Goal: Task Accomplishment & Management: Complete application form

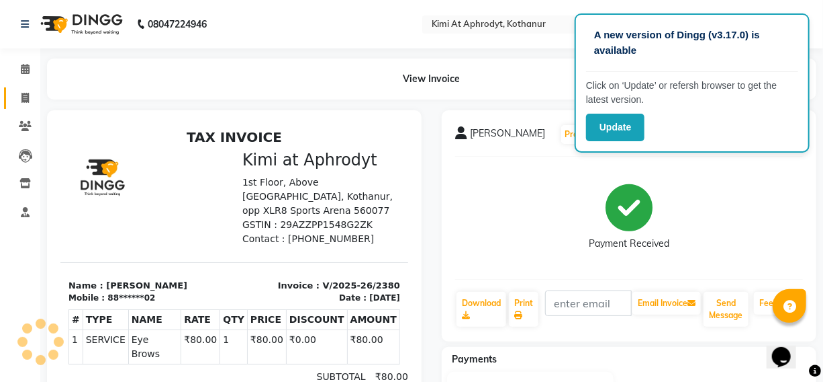
click at [24, 96] on icon at bounding box center [24, 98] width 7 height 10
select select "7401"
select select "service"
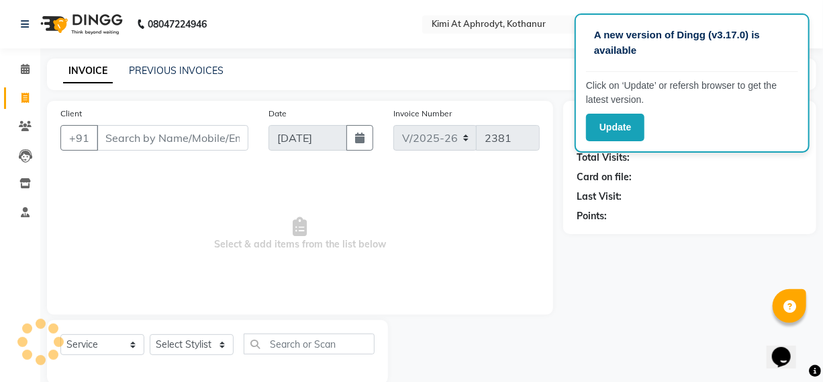
scroll to position [22, 0]
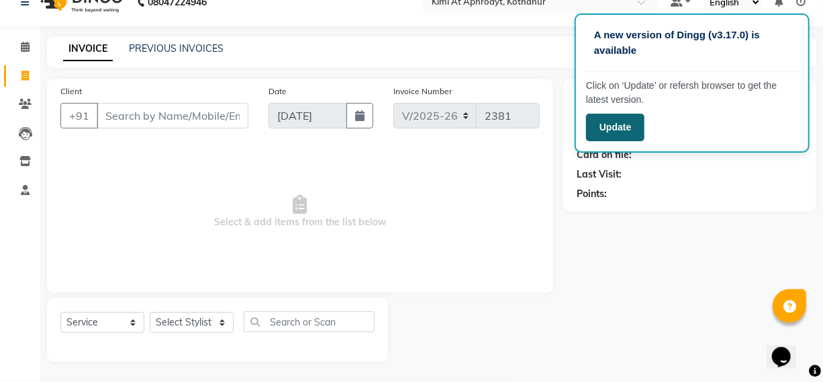
click at [609, 130] on button "Update" at bounding box center [615, 128] width 58 height 28
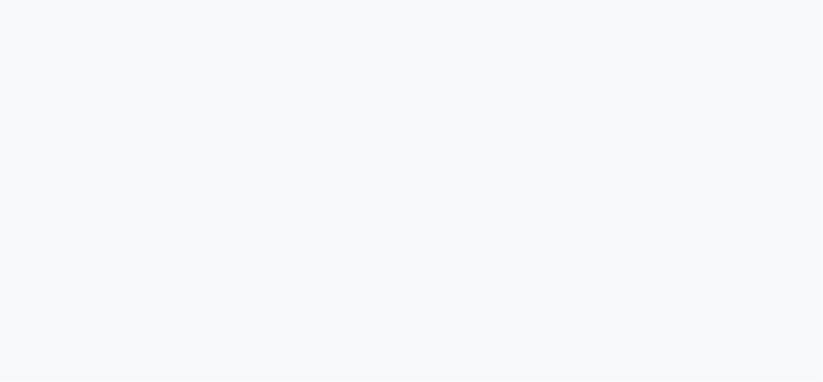
select select "service"
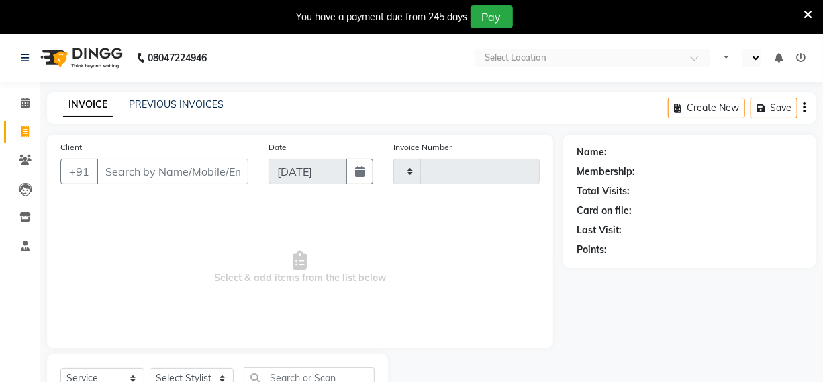
select select "en"
type input "2381"
select select "7401"
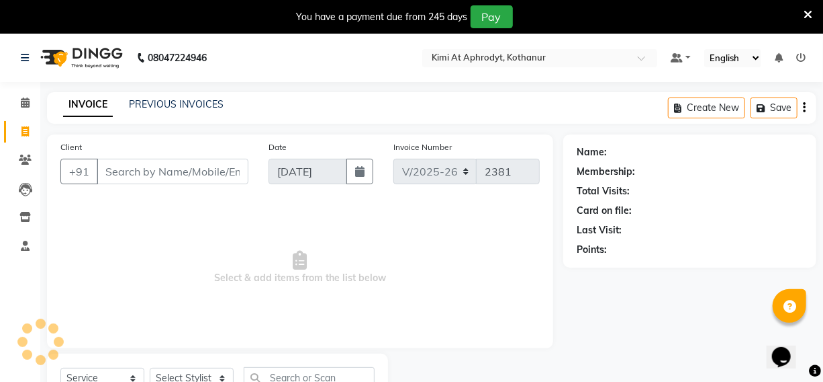
drag, startPoint x: 195, startPoint y: 169, endPoint x: 212, endPoint y: 169, distance: 16.8
click at [195, 169] on input "Client" at bounding box center [173, 172] width 152 height 26
drag, startPoint x: 158, startPoint y: 169, endPoint x: 533, endPoint y: 260, distance: 386.4
click at [185, 182] on input "Client" at bounding box center [173, 172] width 152 height 26
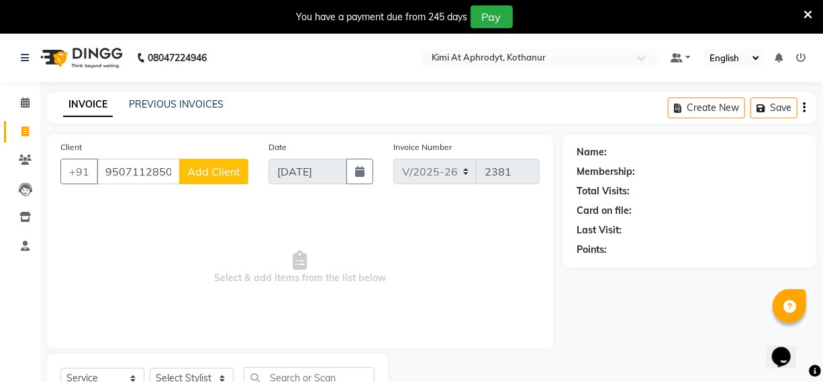
type input "9507112850"
click at [211, 175] on span "Add Client" at bounding box center [213, 171] width 53 height 13
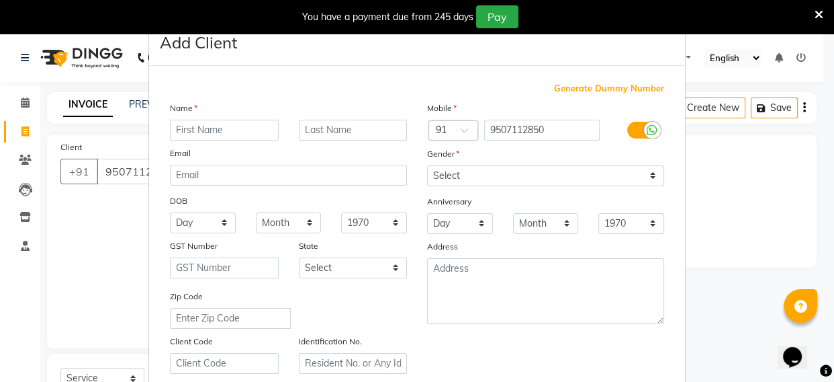
click at [202, 134] on input "text" at bounding box center [224, 130] width 109 height 21
type input "[PERSON_NAME]"
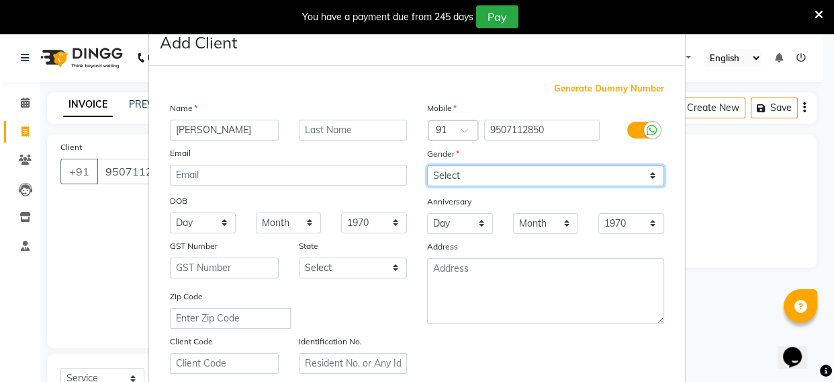
click at [500, 175] on select "Select [DEMOGRAPHIC_DATA] [DEMOGRAPHIC_DATA] Other Prefer Not To Say" at bounding box center [545, 175] width 237 height 21
select select "[DEMOGRAPHIC_DATA]"
click at [427, 165] on select "Select [DEMOGRAPHIC_DATA] [DEMOGRAPHIC_DATA] Other Prefer Not To Say" at bounding box center [545, 175] width 237 height 21
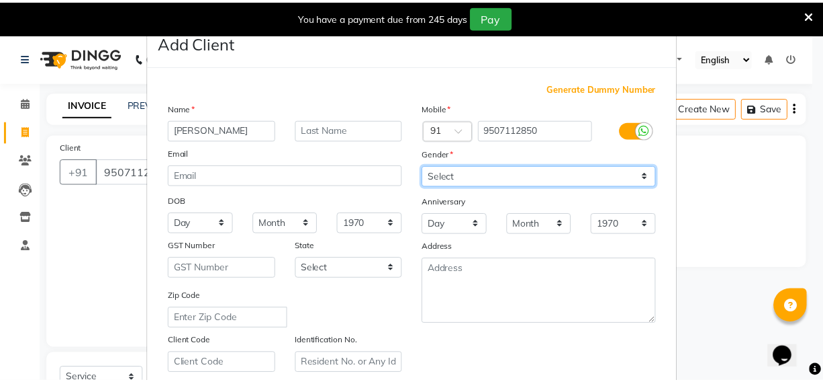
scroll to position [242, 0]
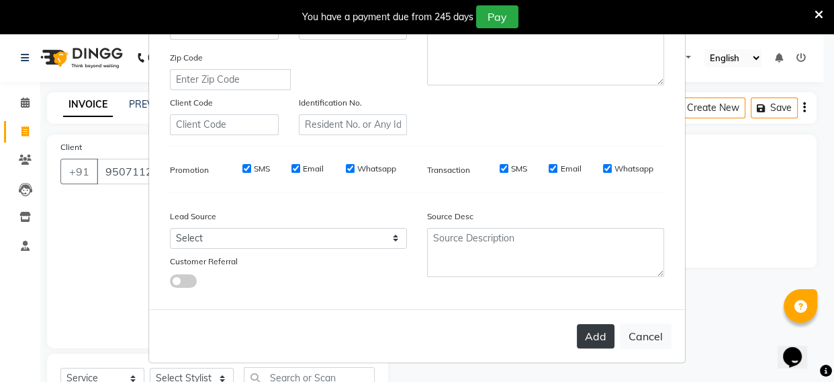
click at [590, 337] on button "Add" at bounding box center [596, 336] width 38 height 24
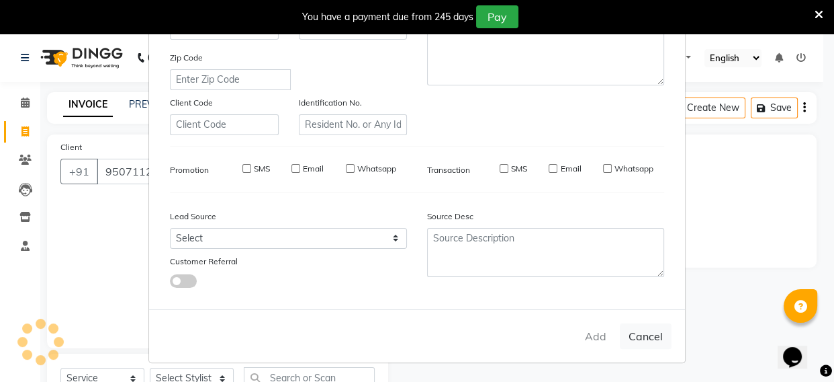
type input "95******50"
select select
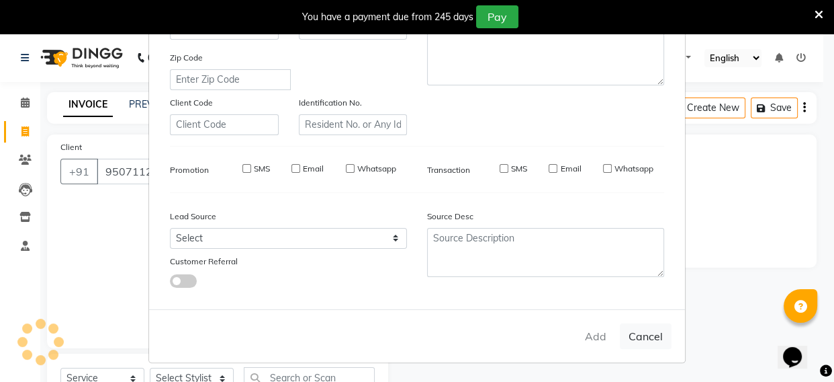
select select
checkbox input "false"
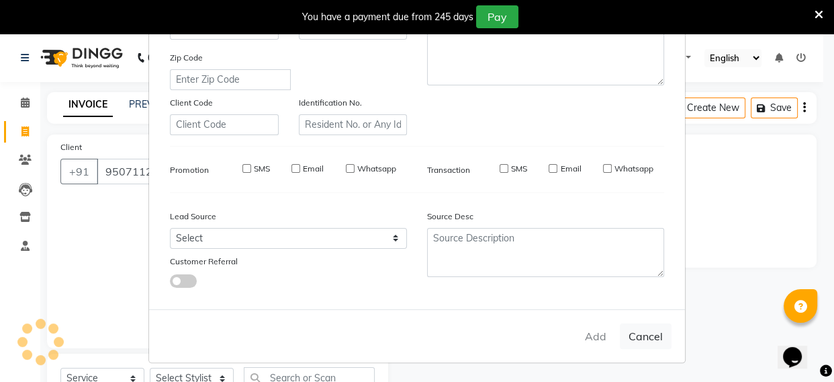
checkbox input "false"
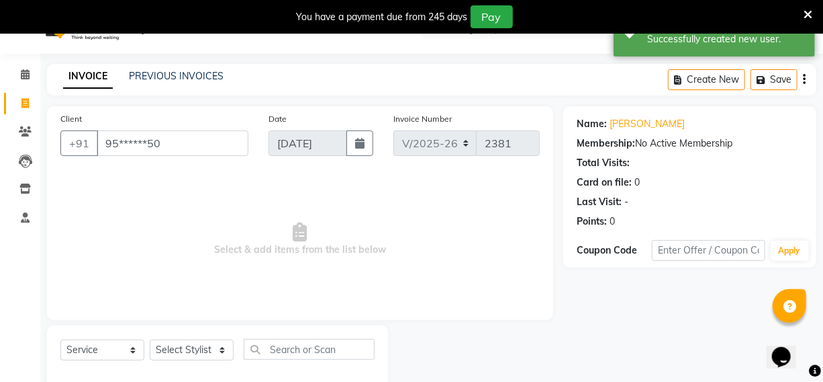
scroll to position [56, 0]
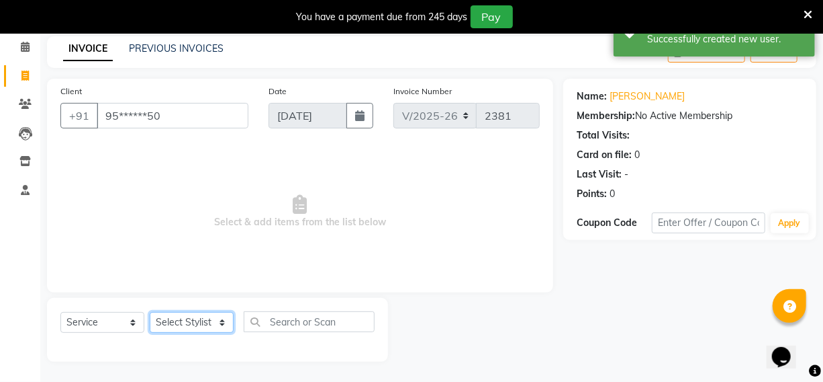
click at [180, 327] on select "Select Stylist [PERSON_NAME] Hriatpuii [PERSON_NAME] Kimi manager id [PERSON_NA…" at bounding box center [192, 322] width 84 height 21
select select "69729"
click at [150, 312] on select "Select Stylist [PERSON_NAME] Hriatpuii [PERSON_NAME] Kimi manager id [PERSON_NA…" at bounding box center [192, 322] width 84 height 21
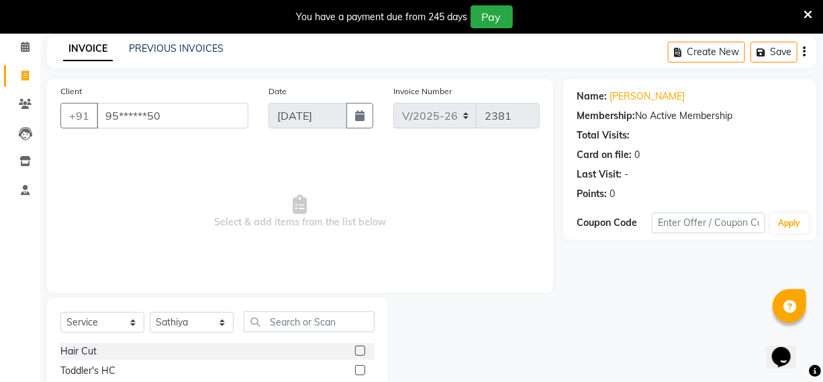
click at [355, 351] on label at bounding box center [360, 350] width 10 height 10
click at [355, 351] on input "checkbox" at bounding box center [359, 351] width 9 height 9
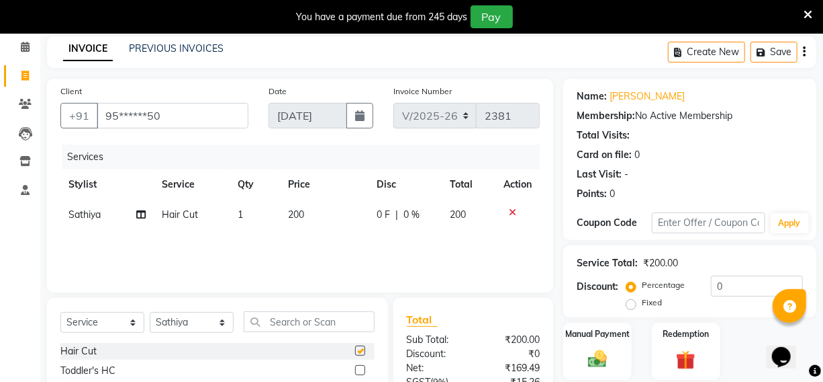
checkbox input "false"
click at [586, 357] on img at bounding box center [598, 358] width 32 height 23
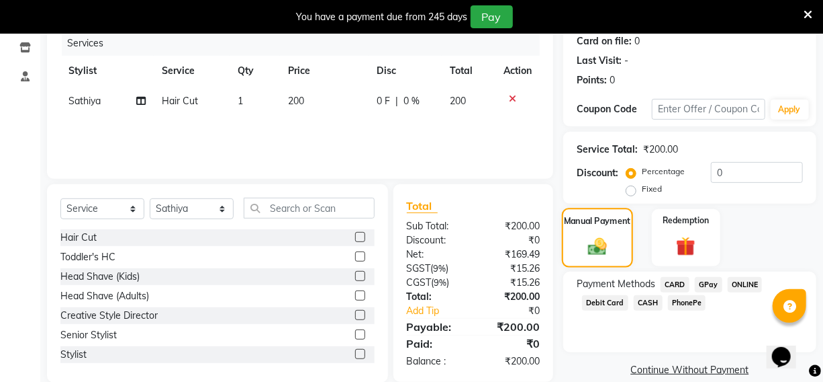
scroll to position [190, 0]
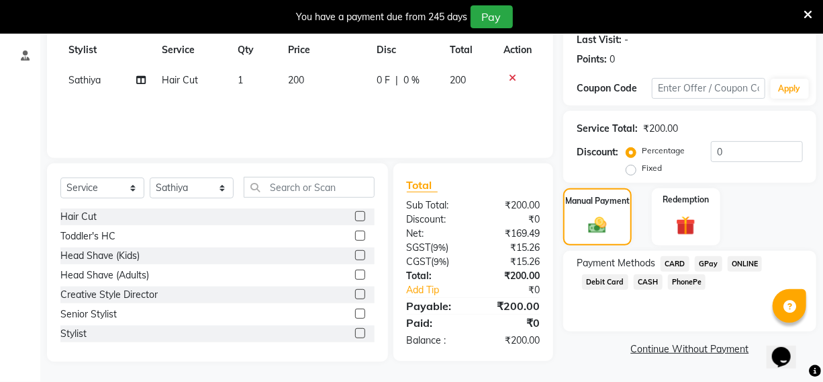
click at [641, 281] on span "CASH" at bounding box center [648, 281] width 29 height 15
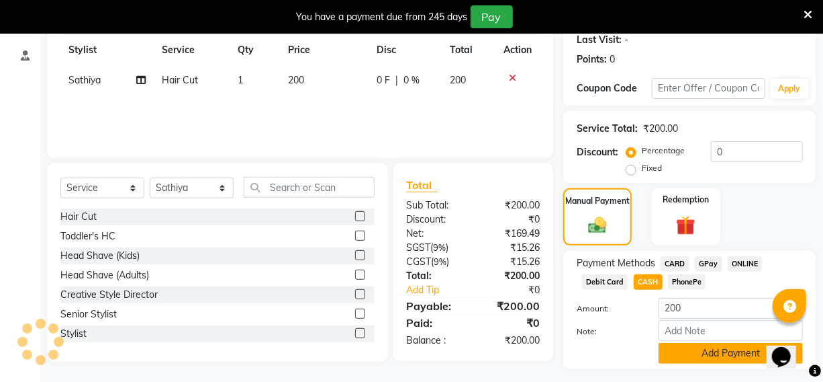
click at [673, 350] on button "Add Payment" at bounding box center [731, 353] width 144 height 21
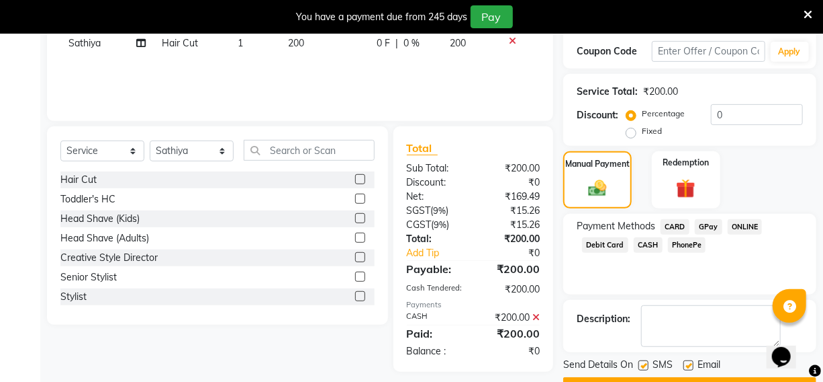
scroll to position [262, 0]
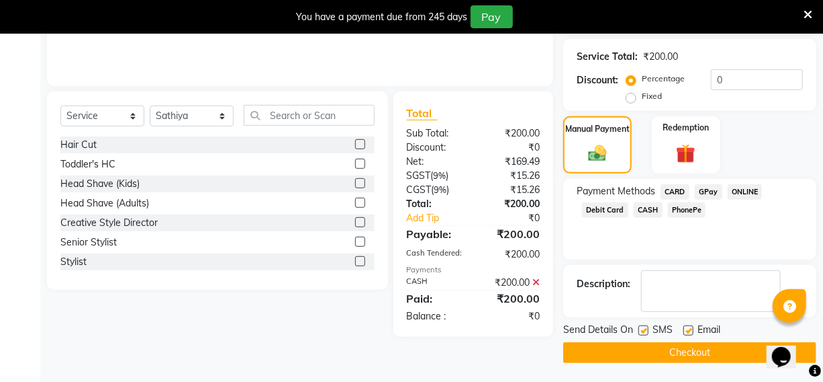
click at [650, 349] on button "Checkout" at bounding box center [690, 352] width 253 height 21
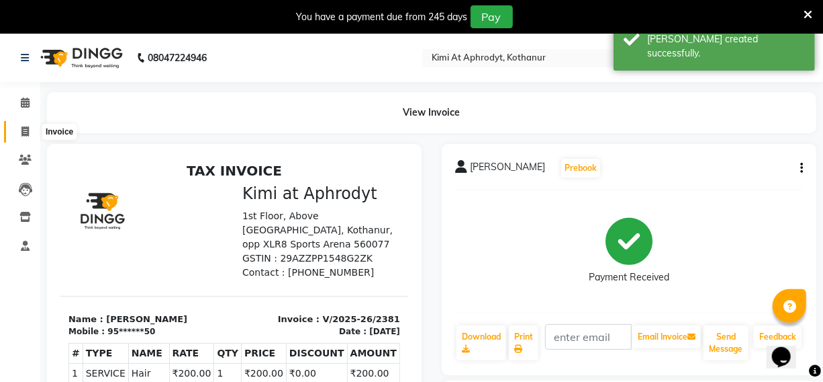
click at [27, 129] on icon at bounding box center [24, 131] width 7 height 10
select select "7401"
select select "service"
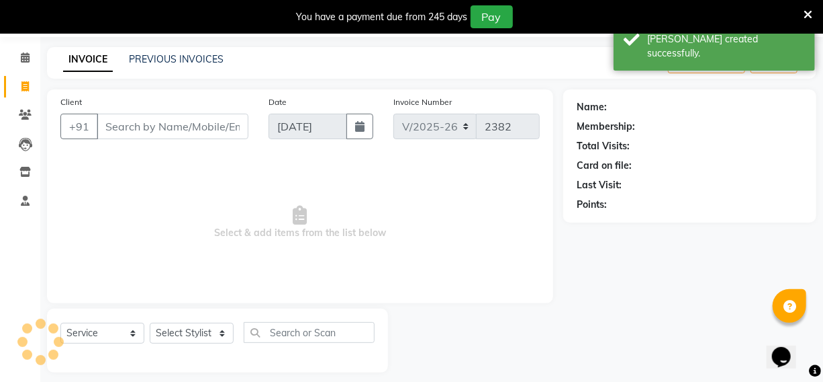
scroll to position [56, 0]
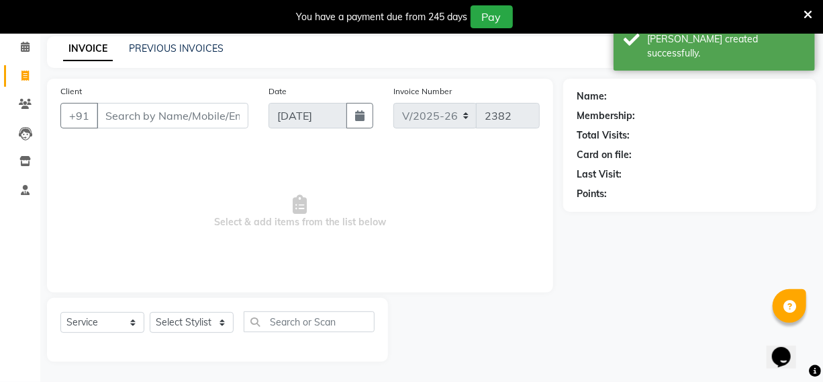
click at [167, 114] on input "Client" at bounding box center [173, 116] width 152 height 26
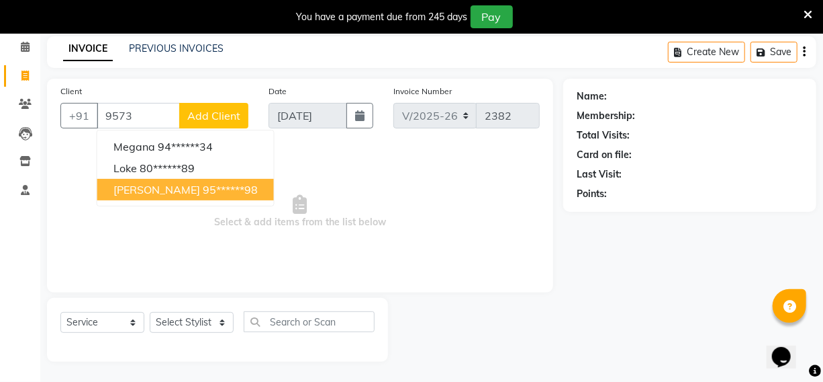
click at [204, 187] on button "[PERSON_NAME] 95******98" at bounding box center [185, 189] width 177 height 21
type input "95******98"
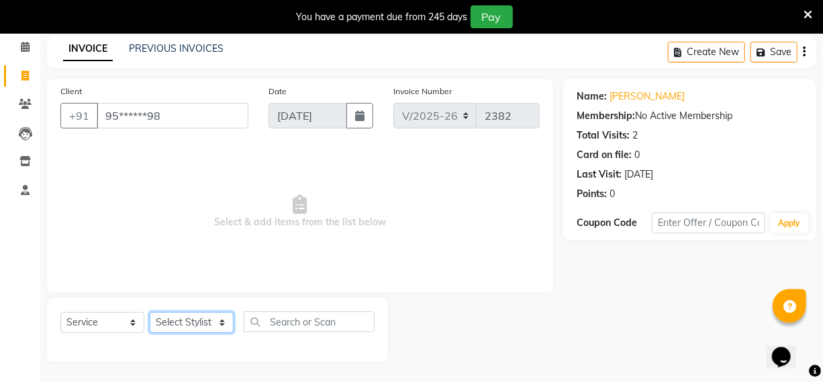
click at [177, 322] on select "Select Stylist [PERSON_NAME] Hriatpuii [PERSON_NAME] Kimi manager id [PERSON_NA…" at bounding box center [192, 322] width 84 height 21
select select "69730"
click at [150, 312] on select "Select Stylist [PERSON_NAME] Hriatpuii [PERSON_NAME] Kimi manager id [PERSON_NA…" at bounding box center [192, 322] width 84 height 21
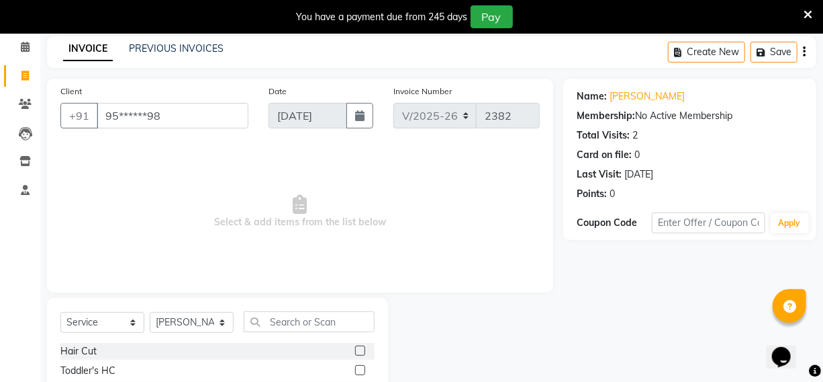
click at [355, 349] on label at bounding box center [360, 350] width 10 height 10
click at [355, 349] on input "checkbox" at bounding box center [359, 351] width 9 height 9
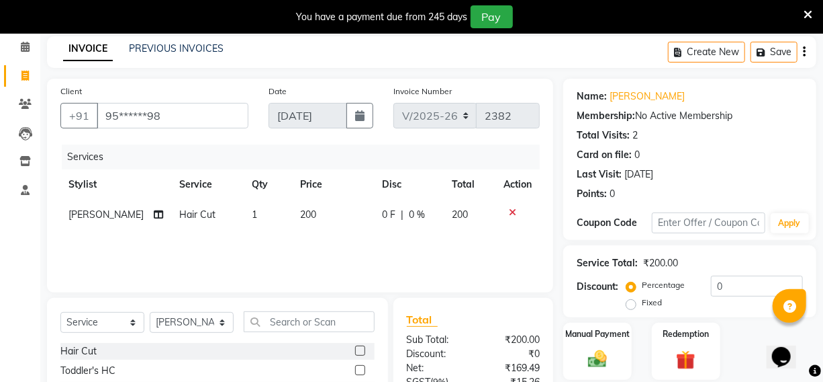
click at [355, 349] on label at bounding box center [360, 350] width 10 height 10
click at [355, 349] on input "checkbox" at bounding box center [359, 351] width 9 height 9
checkbox input "false"
drag, startPoint x: 88, startPoint y: 249, endPoint x: 75, endPoint y: 249, distance: 12.8
click at [75, 249] on span "[PERSON_NAME]" at bounding box center [106, 244] width 75 height 12
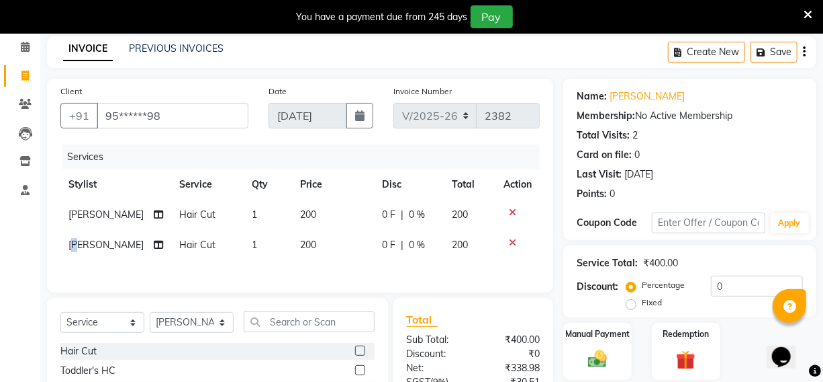
select select "69730"
drag, startPoint x: 79, startPoint y: 258, endPoint x: 56, endPoint y: 234, distance: 33.3
click at [56, 234] on div "Client +91 95******98 Date [DATE] Invoice Number V/2025 V/[PHONE_NUMBER] Servic…" at bounding box center [300, 186] width 506 height 214
drag, startPoint x: 73, startPoint y: 242, endPoint x: 82, endPoint y: 242, distance: 8.7
click at [82, 242] on span "[PERSON_NAME]" at bounding box center [106, 244] width 75 height 12
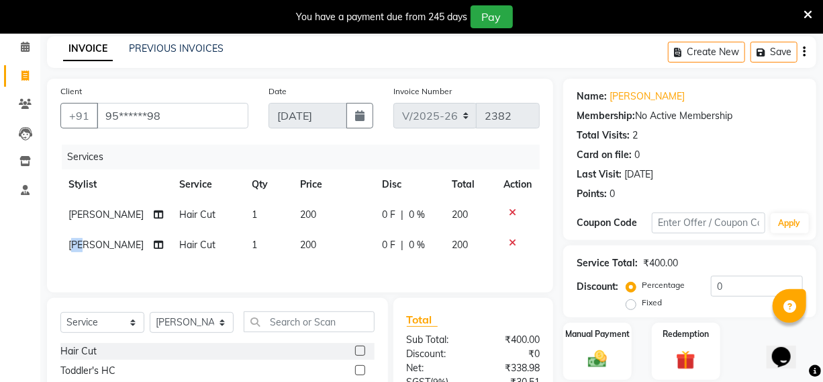
select select "69730"
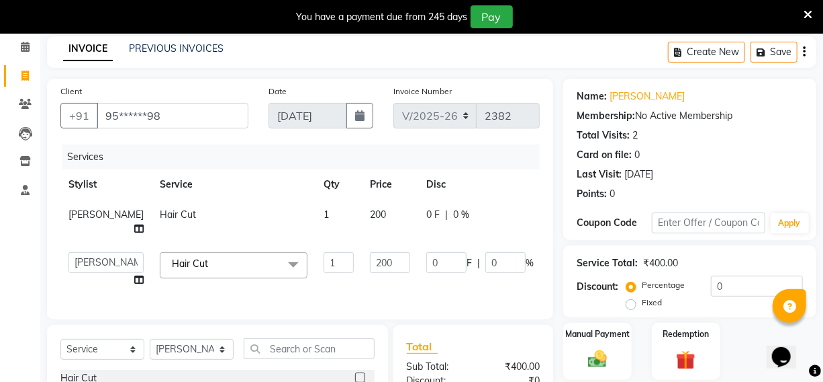
drag, startPoint x: 75, startPoint y: 257, endPoint x: 55, endPoint y: 246, distance: 23.2
click at [56, 246] on div "Client +91 95******98 Date [DATE] Invoice Number V/2025 V/[PHONE_NUMBER] Servic…" at bounding box center [300, 199] width 506 height 240
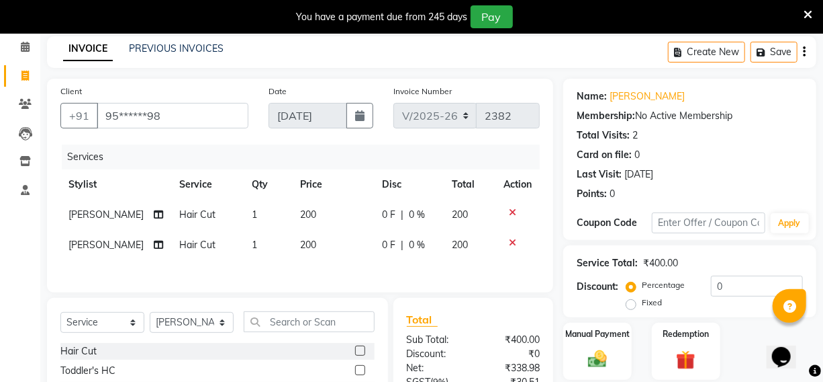
drag, startPoint x: 103, startPoint y: 245, endPoint x: 75, endPoint y: 253, distance: 28.7
click at [75, 253] on td "[PERSON_NAME]" at bounding box center [115, 245] width 111 height 30
select select "69730"
drag, startPoint x: 76, startPoint y: 260, endPoint x: 59, endPoint y: 255, distance: 17.4
click at [59, 255] on div "Client +91 95******98 Date [DATE] Invoice Number V/2025 V/[PHONE_NUMBER] Servic…" at bounding box center [300, 186] width 506 height 214
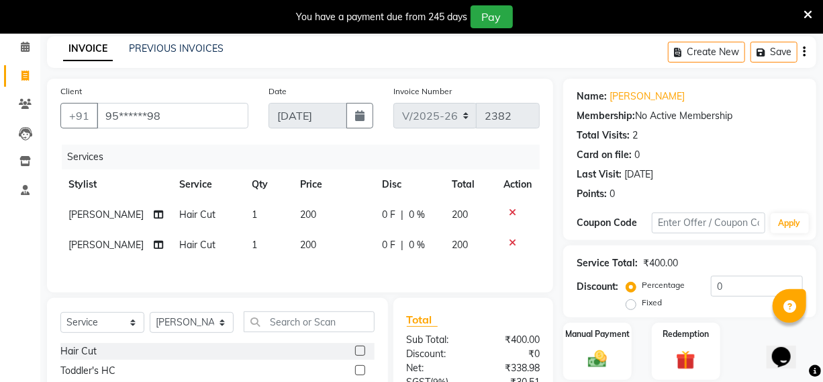
click at [73, 242] on span "[PERSON_NAME]" at bounding box center [106, 244] width 75 height 12
select select "69730"
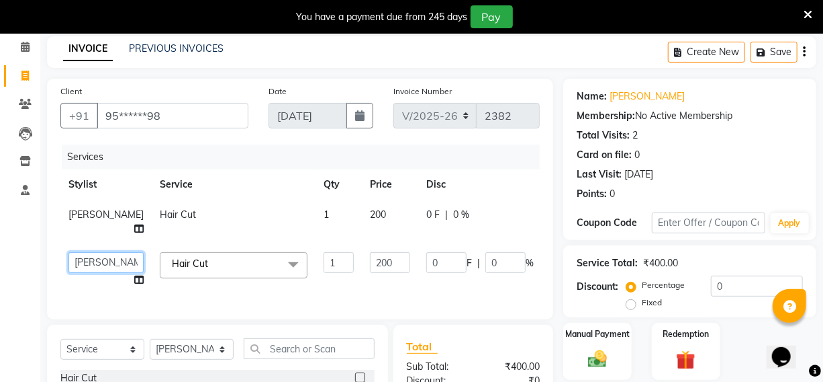
click at [75, 257] on select "[PERSON_NAME] Hriatpuii [PERSON_NAME] Kimi manager id [PERSON_NAME] [PERSON_NAM…" at bounding box center [106, 262] width 75 height 21
click at [69, 252] on select "[PERSON_NAME] Hriatpuii [PERSON_NAME] Kimi manager id [PERSON_NAME] [PERSON_NAM…" at bounding box center [106, 262] width 75 height 21
click at [85, 267] on select "[PERSON_NAME] Hriatpuii [PERSON_NAME] Kimi manager id [PERSON_NAME] [PERSON_NAM…" at bounding box center [106, 262] width 75 height 21
select select "85520"
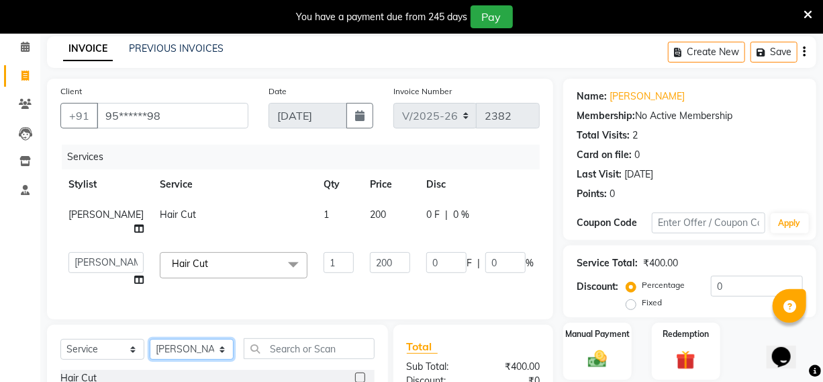
click at [187, 355] on select "Select Stylist [PERSON_NAME] Hriatpuii [PERSON_NAME] Kimi manager id [PERSON_NA…" at bounding box center [192, 349] width 84 height 21
select select "85520"
click at [150, 349] on select "Select Stylist [PERSON_NAME] Hriatpuii [PERSON_NAME] Kimi manager id [PERSON_NA…" at bounding box center [192, 349] width 84 height 21
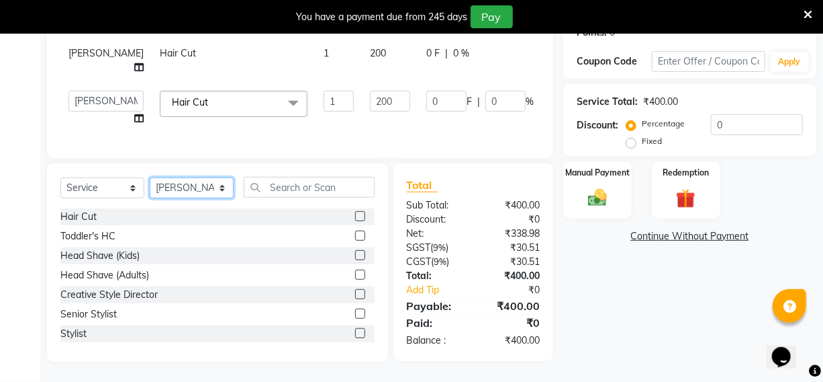
scroll to position [228, 0]
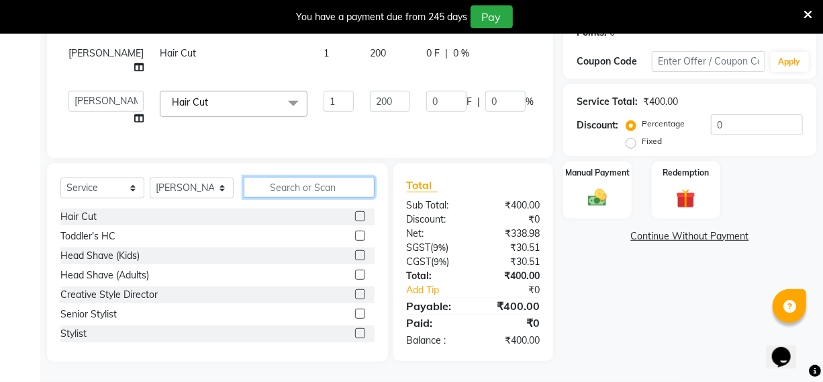
click at [282, 184] on input "text" at bounding box center [309, 187] width 131 height 21
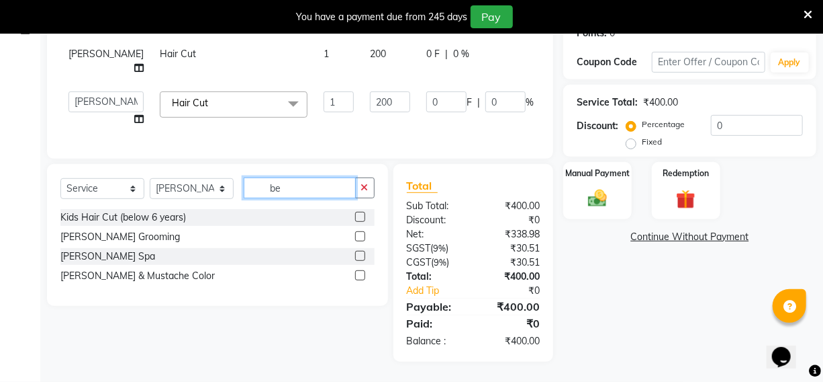
scroll to position [227, 0]
type input "bea"
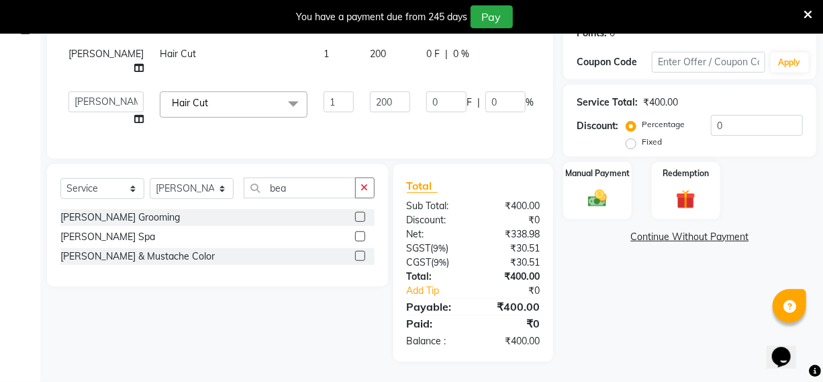
click at [359, 212] on label at bounding box center [360, 217] width 10 height 10
click at [359, 213] on input "checkbox" at bounding box center [359, 217] width 9 height 9
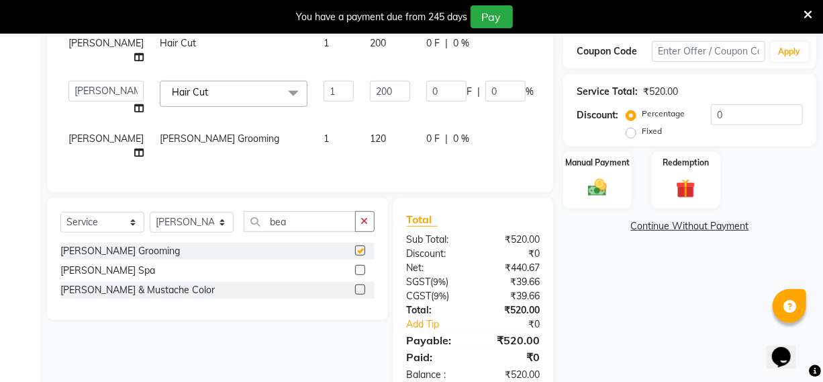
checkbox input "false"
click at [204, 220] on select "Select Stylist [PERSON_NAME] Hriatpuii [PERSON_NAME] Kimi manager id [PERSON_NA…" at bounding box center [192, 222] width 84 height 21
select select "69729"
click at [150, 212] on select "Select Stylist [PERSON_NAME] Hriatpuii [PERSON_NAME] Kimi manager id [PERSON_NA…" at bounding box center [192, 222] width 84 height 21
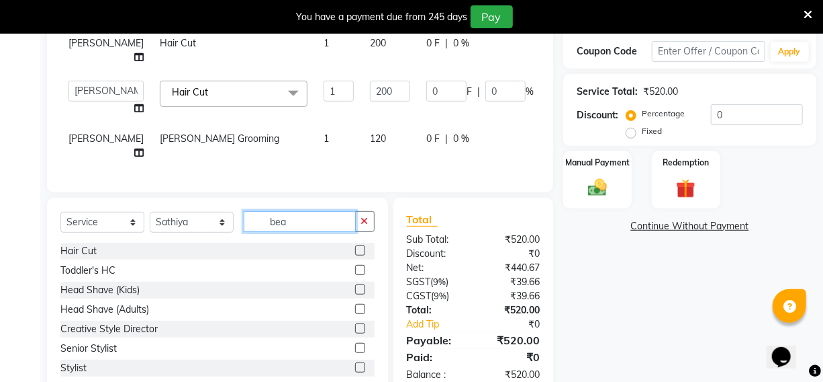
click at [305, 217] on input "bea" at bounding box center [300, 221] width 112 height 21
type input "b"
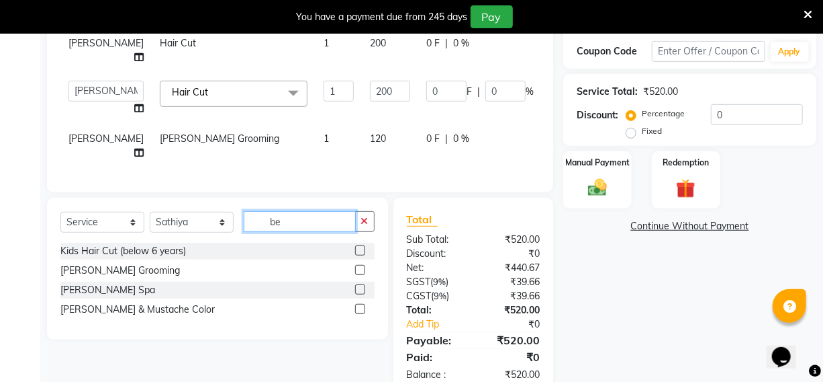
type input "be"
click at [357, 265] on label at bounding box center [360, 270] width 10 height 10
click at [357, 266] on input "checkbox" at bounding box center [359, 270] width 9 height 9
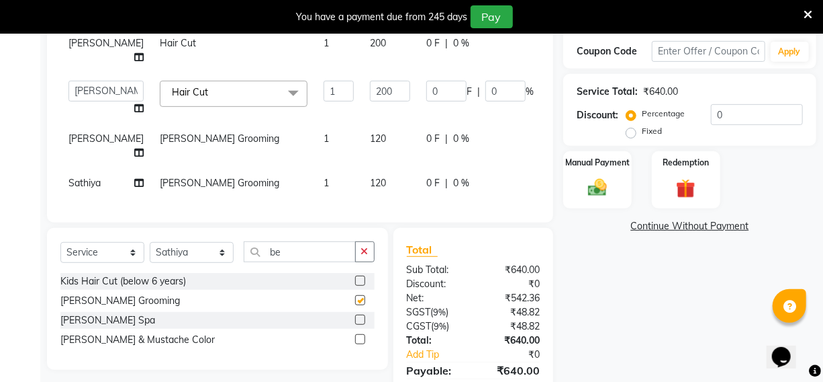
checkbox input "false"
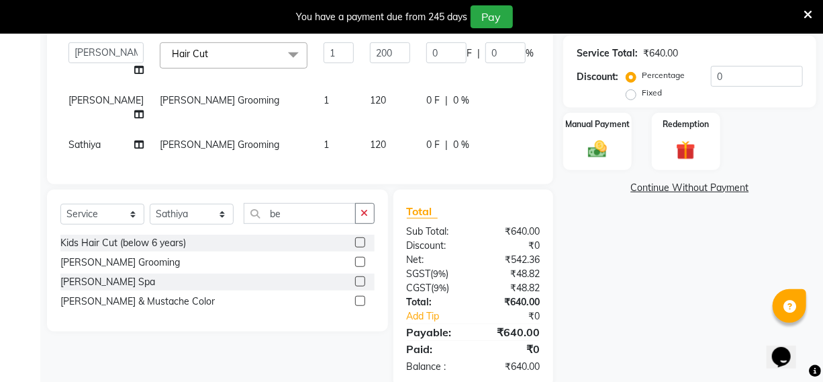
scroll to position [302, 0]
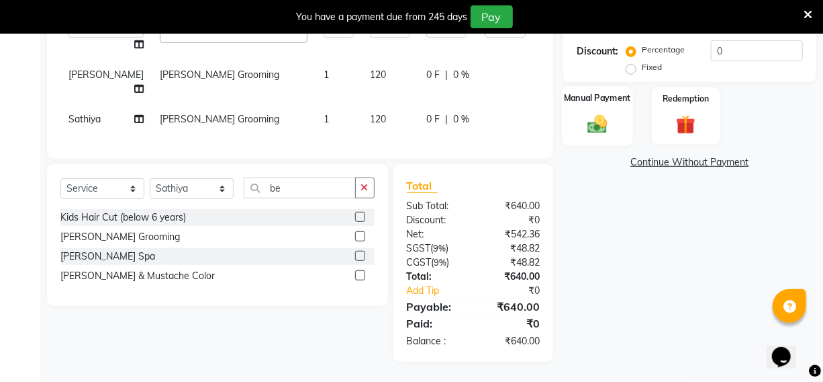
click at [580, 124] on div "Manual Payment" at bounding box center [597, 116] width 71 height 60
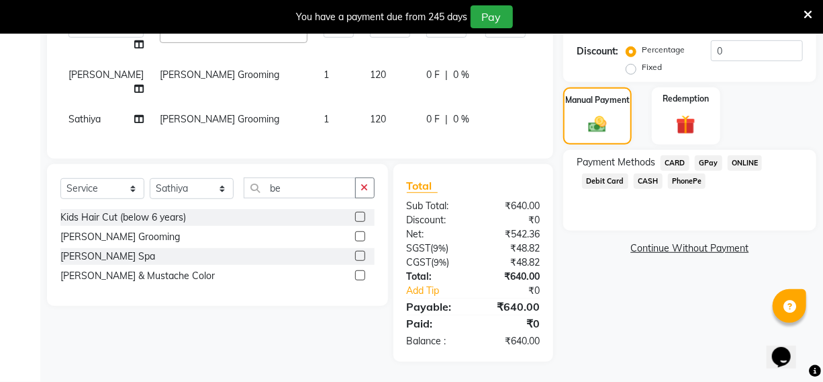
click at [639, 173] on span "CASH" at bounding box center [648, 180] width 29 height 15
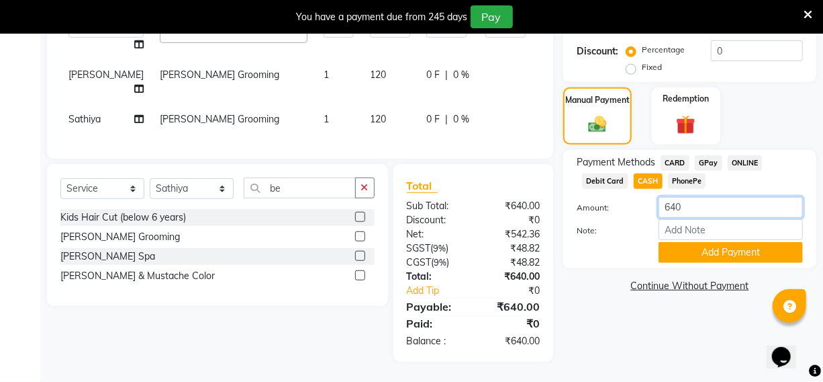
click at [684, 197] on input "640" at bounding box center [731, 207] width 144 height 21
type input "6"
type input "500"
click at [721, 242] on button "Add Payment" at bounding box center [731, 252] width 144 height 21
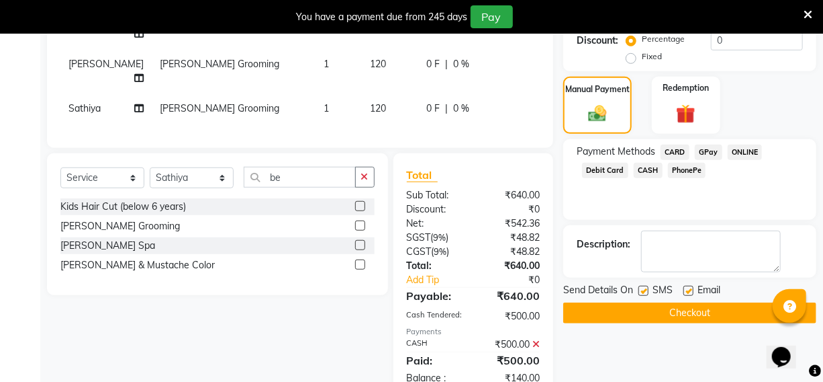
click at [684, 309] on button "Checkout" at bounding box center [690, 312] width 253 height 21
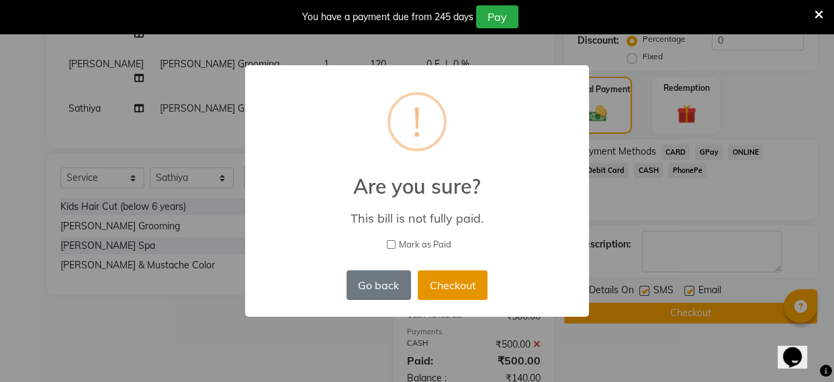
click at [447, 287] on button "Checkout" at bounding box center [453, 285] width 70 height 30
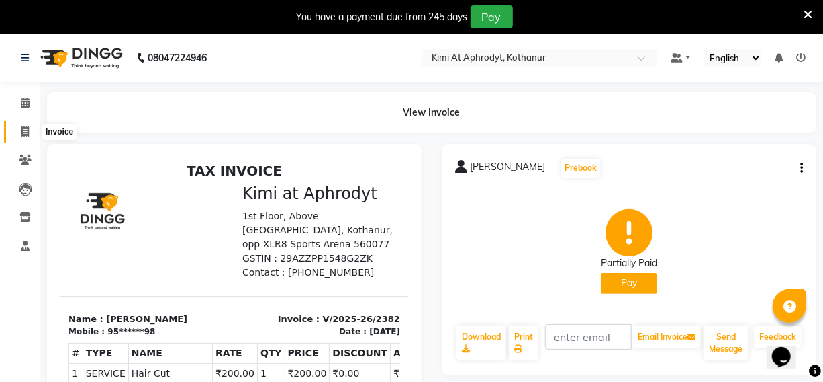
click at [28, 136] on icon at bounding box center [24, 131] width 7 height 10
select select "service"
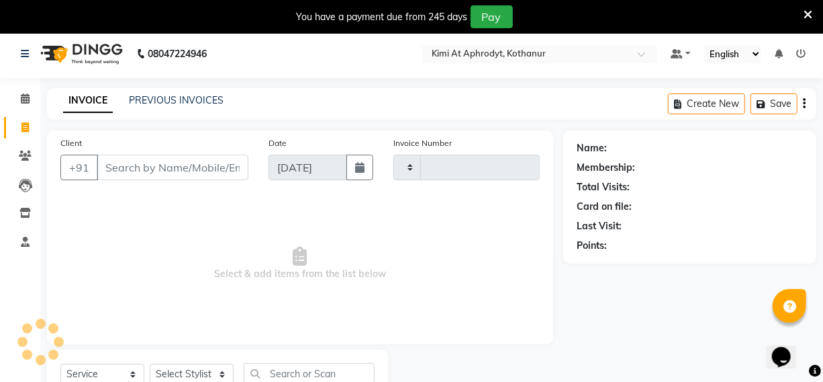
type input "2383"
select select "7401"
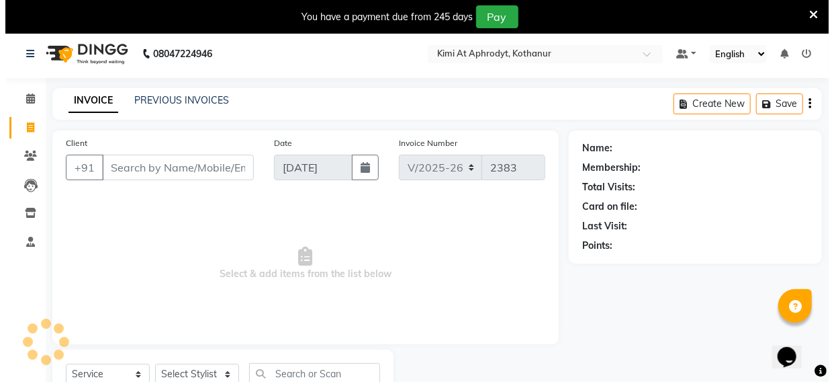
scroll to position [56, 0]
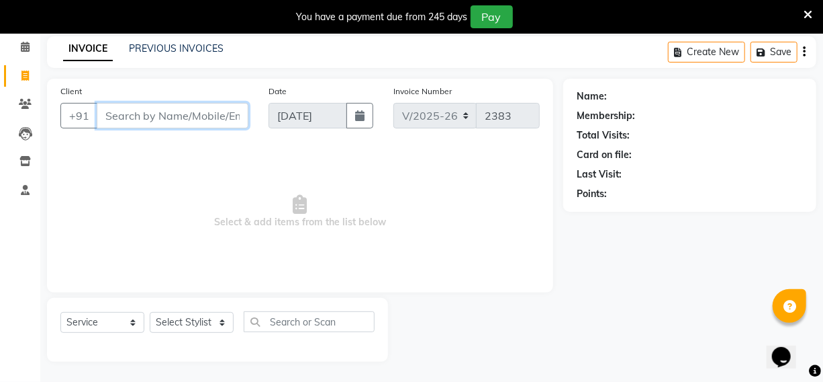
click at [185, 103] on input "Client" at bounding box center [173, 116] width 152 height 26
type input "9581793999"
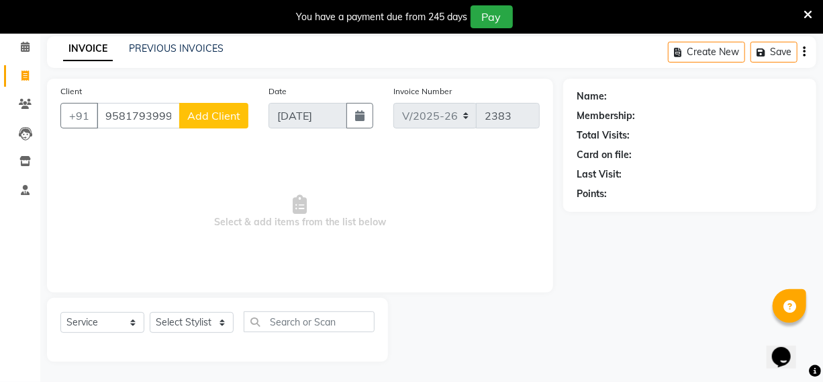
click at [232, 118] on span "Add Client" at bounding box center [213, 115] width 53 height 13
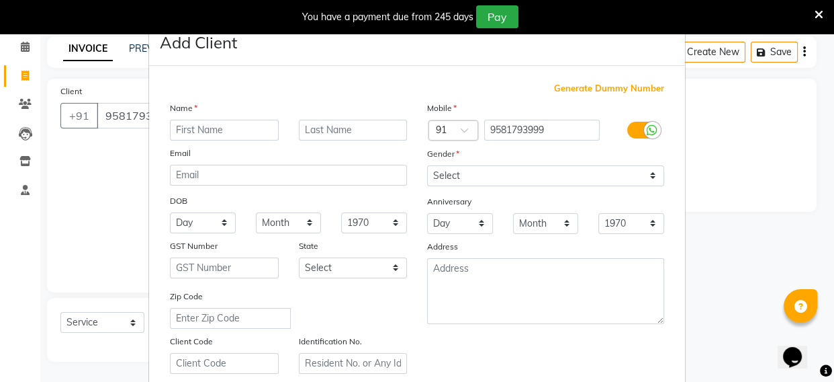
click at [204, 134] on input "text" at bounding box center [224, 130] width 109 height 21
type input "[PERSON_NAME]"
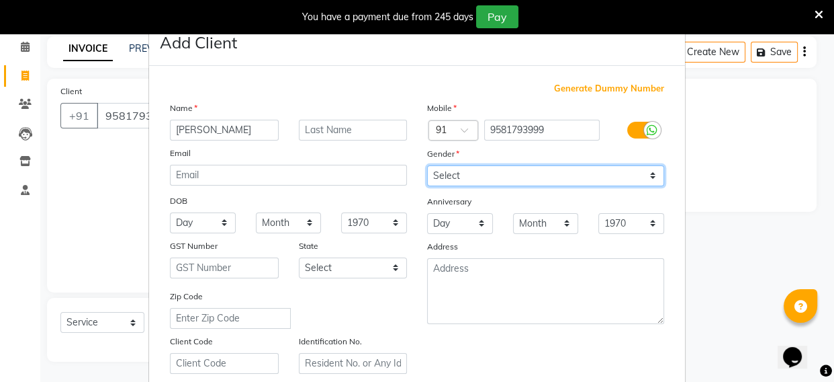
click at [529, 168] on select "Select [DEMOGRAPHIC_DATA] [DEMOGRAPHIC_DATA] Other Prefer Not To Say" at bounding box center [545, 175] width 237 height 21
select select "[DEMOGRAPHIC_DATA]"
click at [427, 165] on select "Select [DEMOGRAPHIC_DATA] [DEMOGRAPHIC_DATA] Other Prefer Not To Say" at bounding box center [545, 175] width 237 height 21
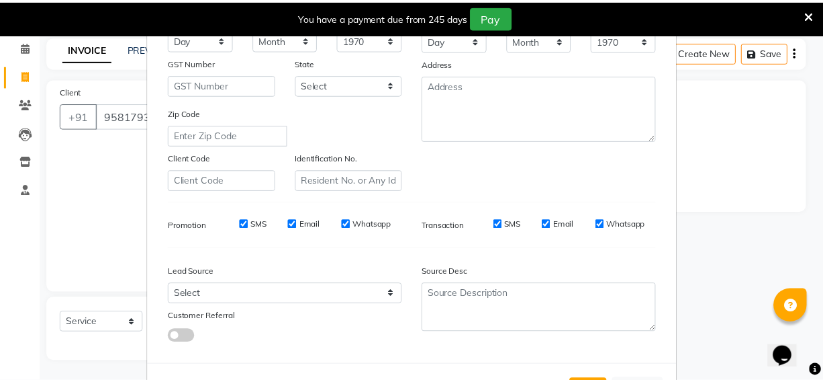
scroll to position [242, 0]
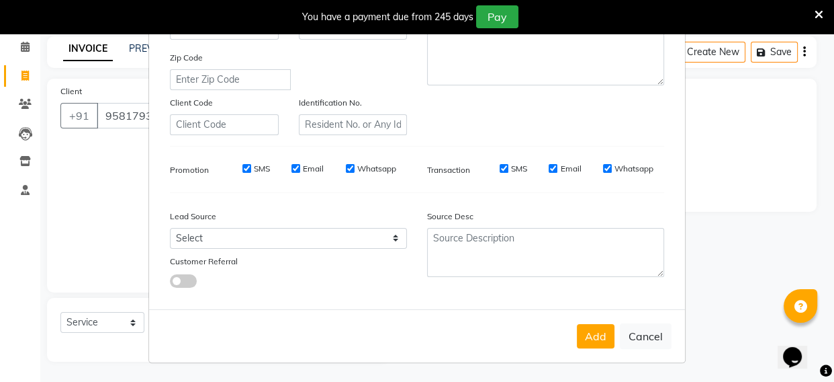
click at [585, 339] on button "Add" at bounding box center [596, 336] width 38 height 24
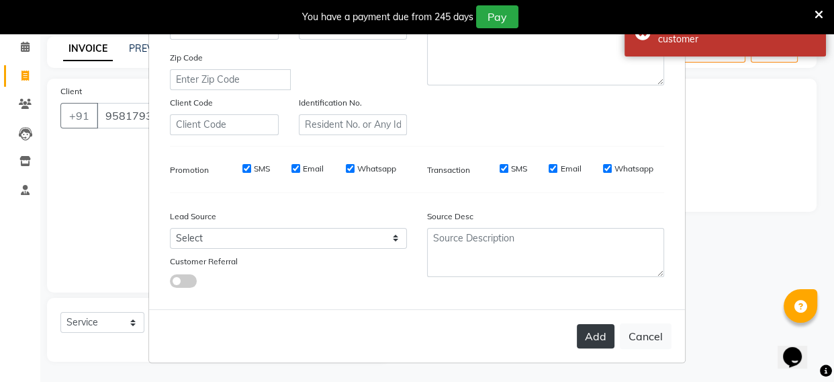
click at [596, 337] on button "Add" at bounding box center [596, 336] width 38 height 24
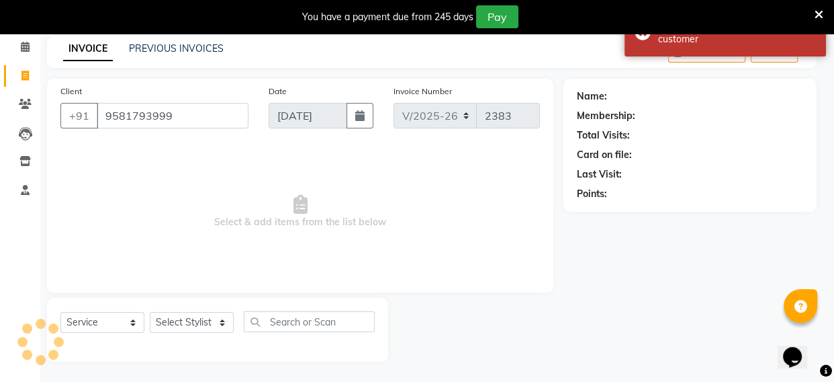
type input "95******99"
select select
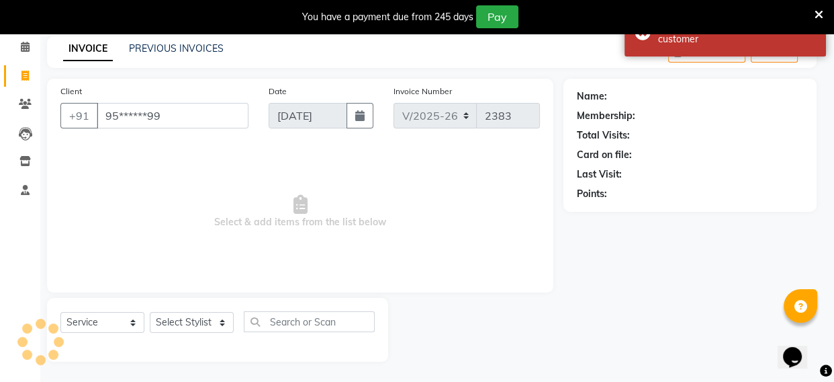
select select
checkbox input "false"
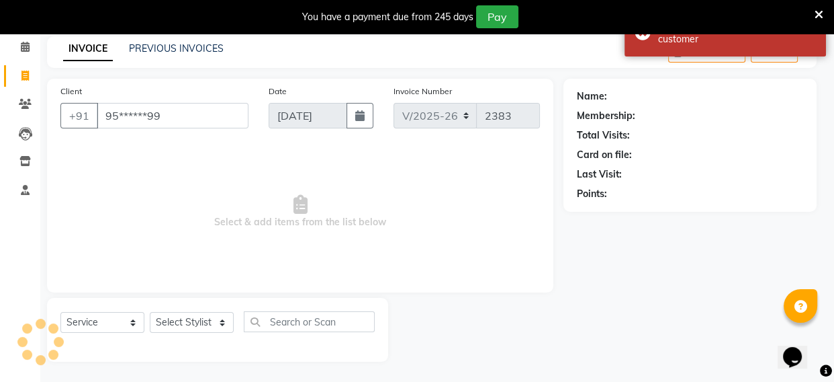
checkbox input "false"
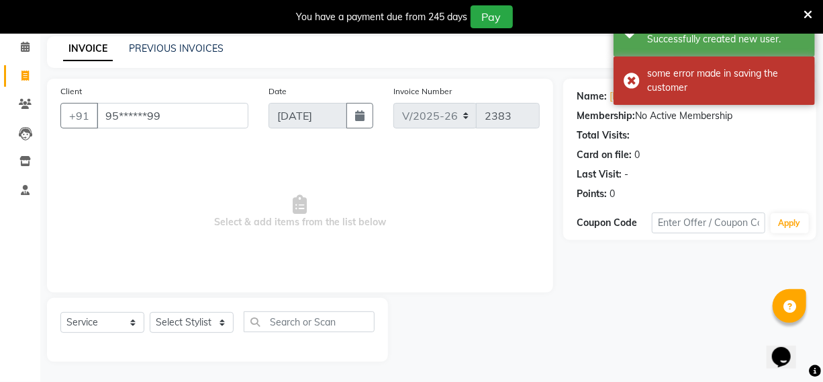
click at [562, 181] on div "Client +91 95******99 Date [DATE] Invoice Number V/2025 V/[PHONE_NUMBER] Select…" at bounding box center [300, 220] width 527 height 283
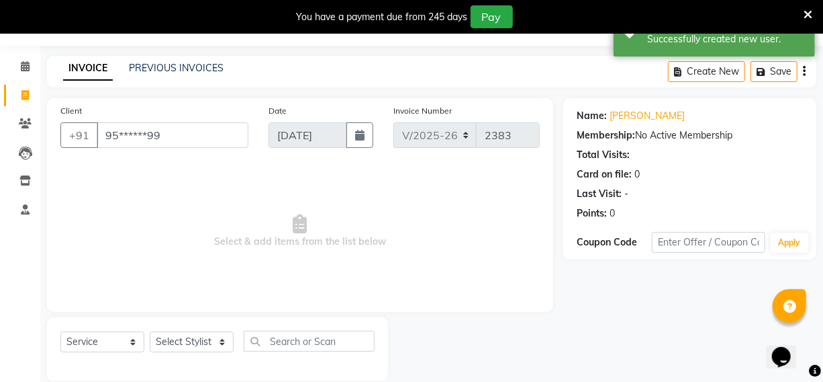
scroll to position [56, 0]
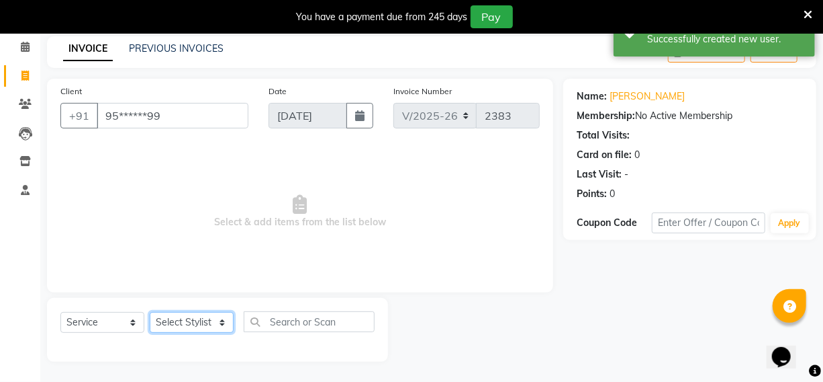
click at [197, 318] on select "Select Stylist [PERSON_NAME] Hriatpuii [PERSON_NAME] Kimi manager id [PERSON_NA…" at bounding box center [192, 322] width 84 height 21
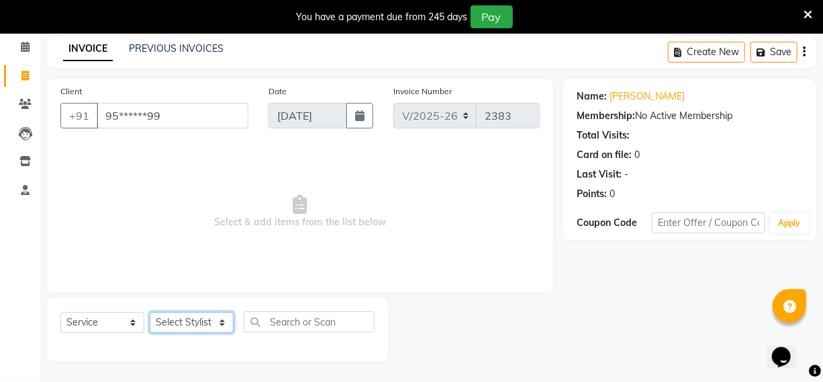
select select "69729"
click at [150, 312] on select "Select Stylist [PERSON_NAME] Hriatpuii [PERSON_NAME] Kimi manager id [PERSON_NA…" at bounding box center [192, 322] width 84 height 21
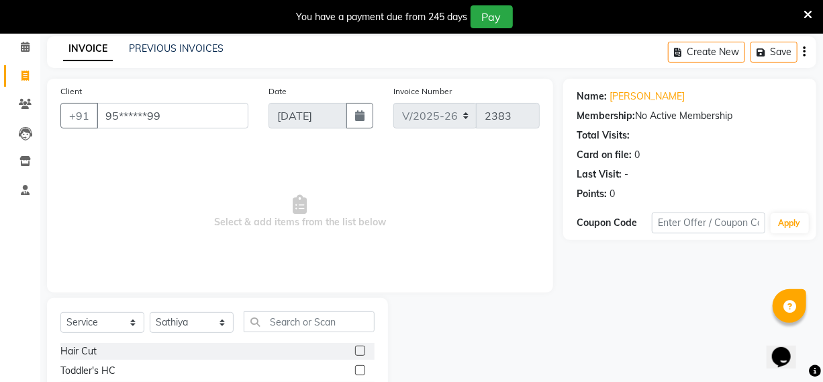
click at [355, 347] on label at bounding box center [360, 350] width 10 height 10
click at [355, 347] on input "checkbox" at bounding box center [359, 351] width 9 height 9
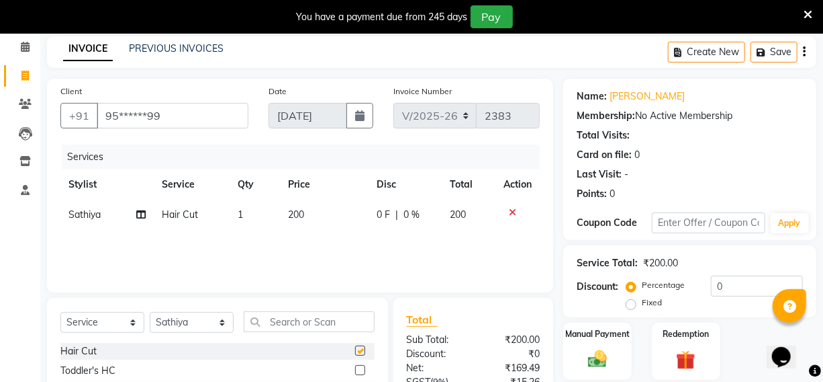
checkbox input "false"
click at [314, 320] on input "text" at bounding box center [309, 321] width 131 height 21
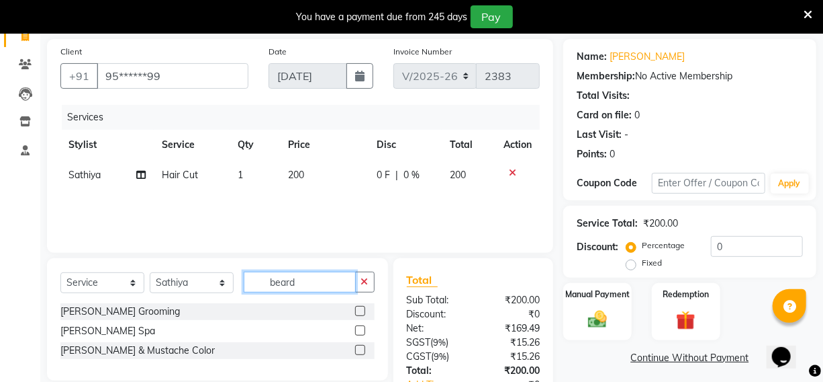
scroll to position [117, 0]
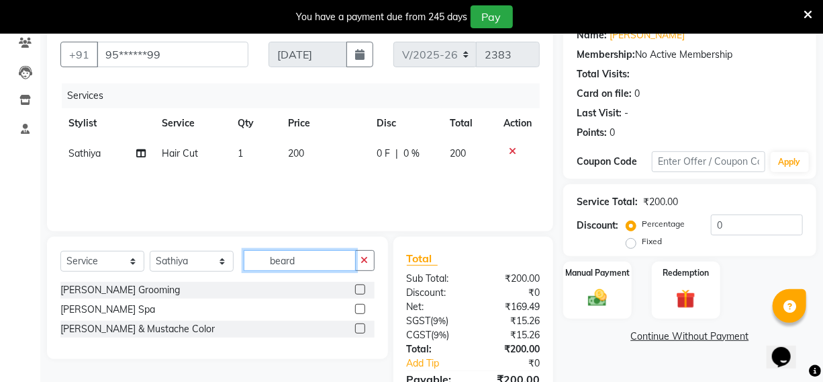
type input "beard"
click at [363, 332] on label at bounding box center [360, 328] width 10 height 10
click at [363, 332] on input "checkbox" at bounding box center [359, 328] width 9 height 9
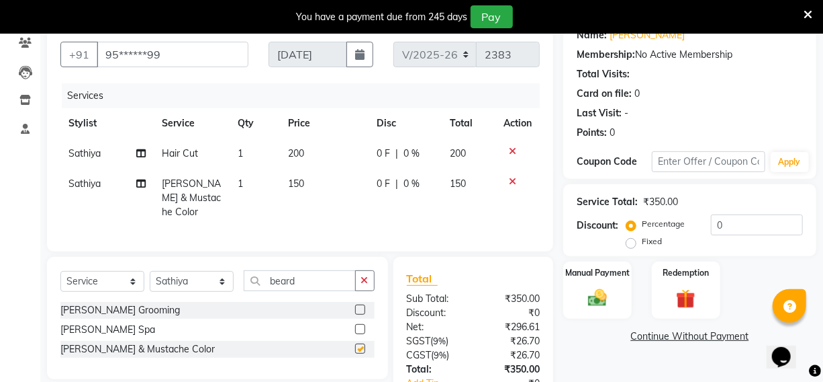
checkbox input "false"
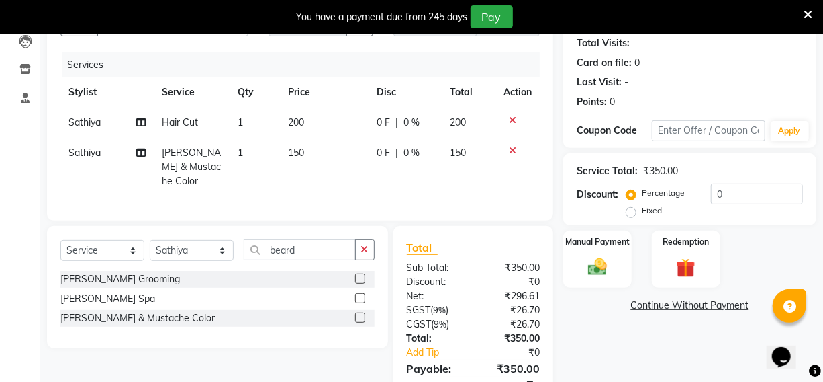
scroll to position [178, 0]
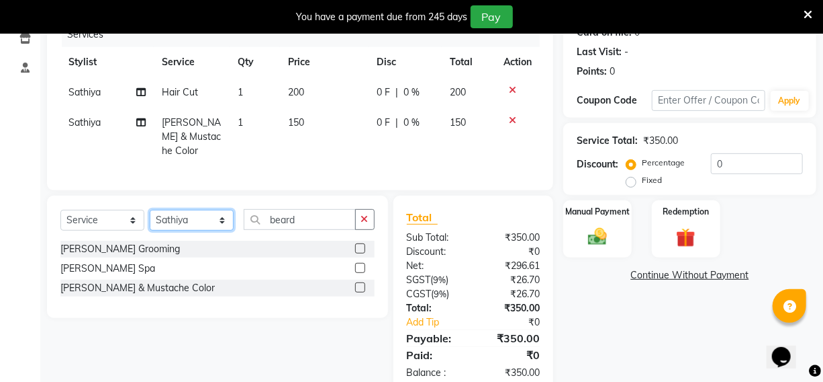
click at [193, 218] on select "Select Stylist [PERSON_NAME] Hriatpuii [PERSON_NAME] Kimi manager id [PERSON_NA…" at bounding box center [192, 220] width 84 height 21
select select "69733"
click at [150, 210] on select "Select Stylist [PERSON_NAME] Hriatpuii [PERSON_NAME] Kimi manager id [PERSON_NA…" at bounding box center [192, 220] width 84 height 21
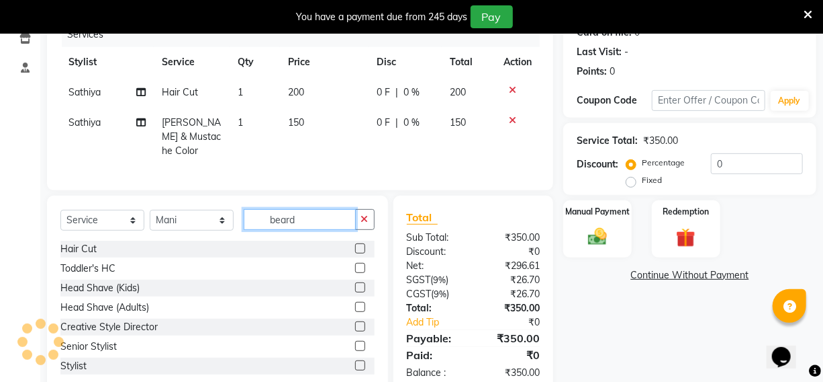
click at [324, 210] on input "beard" at bounding box center [300, 219] width 112 height 21
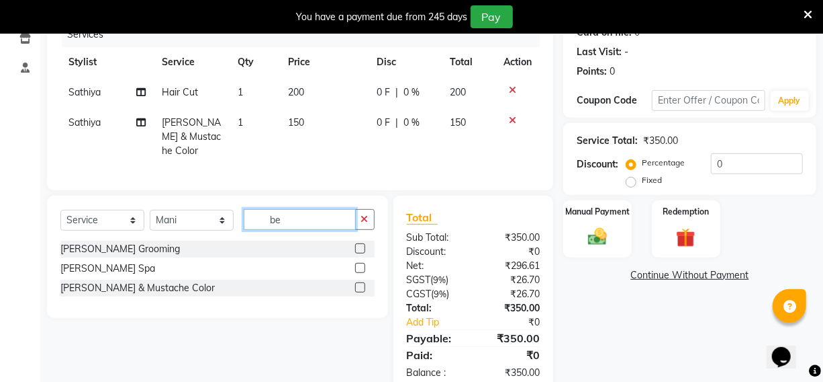
type input "b"
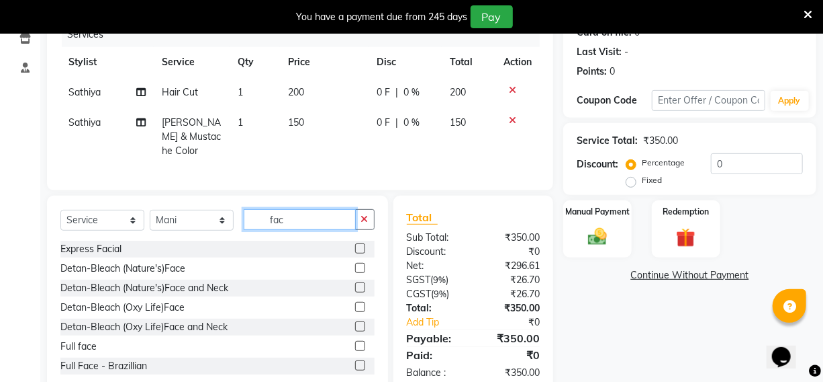
type input "fac"
click at [355, 243] on label at bounding box center [360, 248] width 10 height 10
click at [355, 244] on input "checkbox" at bounding box center [359, 248] width 9 height 9
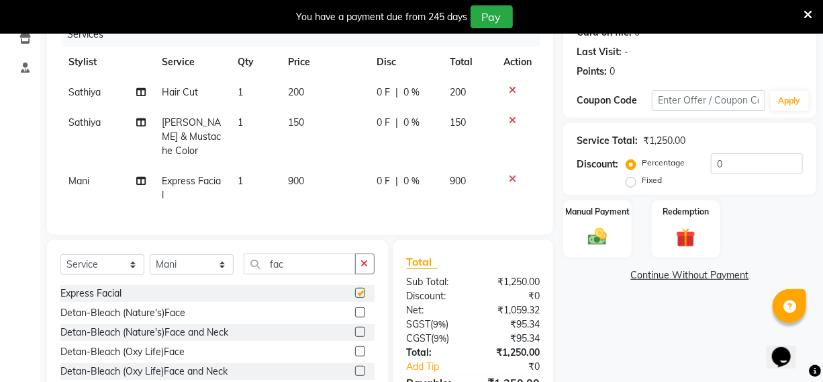
checkbox input "false"
click at [181, 259] on select "Select Stylist [PERSON_NAME] Hriatpuii [PERSON_NAME] Kimi manager id [PERSON_NA…" at bounding box center [192, 264] width 84 height 21
select select "88070"
click at [150, 254] on select "Select Stylist [PERSON_NAME] Hriatpuii [PERSON_NAME] Kimi manager id [PERSON_NA…" at bounding box center [192, 264] width 84 height 21
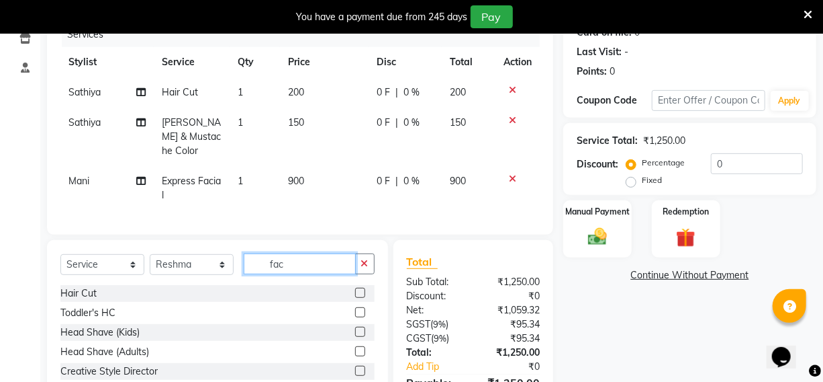
click at [296, 263] on input "fac" at bounding box center [300, 263] width 112 height 21
type input "f"
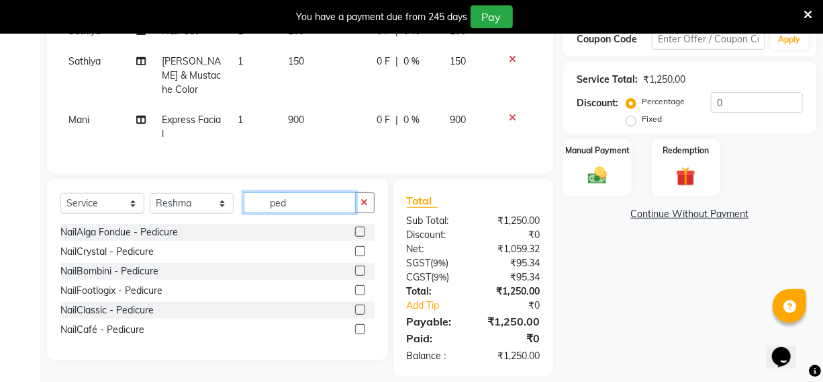
type input "ped"
click at [357, 304] on label at bounding box center [360, 309] width 10 height 10
click at [357, 306] on input "checkbox" at bounding box center [359, 310] width 9 height 9
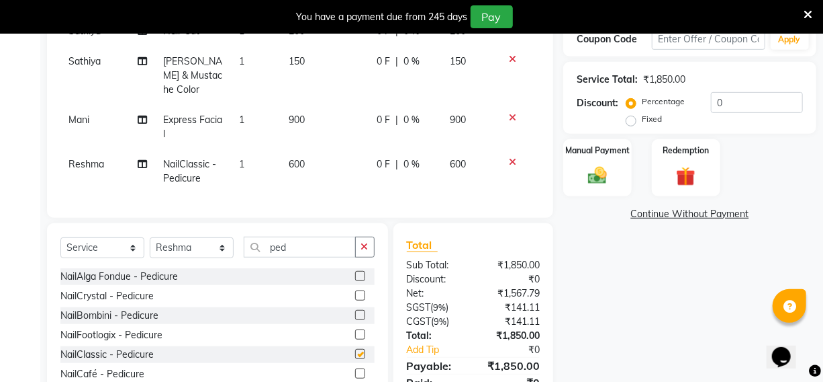
checkbox input "false"
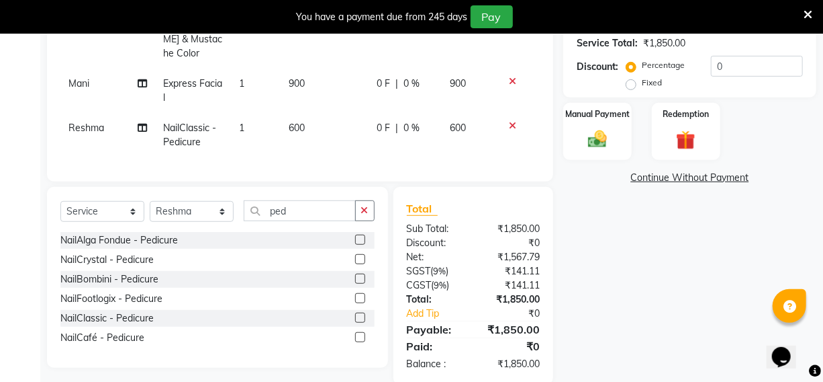
scroll to position [295, 0]
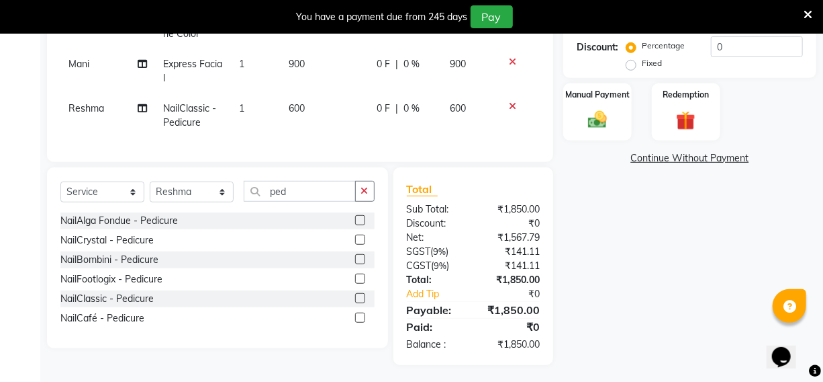
click at [358, 217] on label at bounding box center [360, 220] width 10 height 10
click at [358, 217] on input "checkbox" at bounding box center [359, 220] width 9 height 9
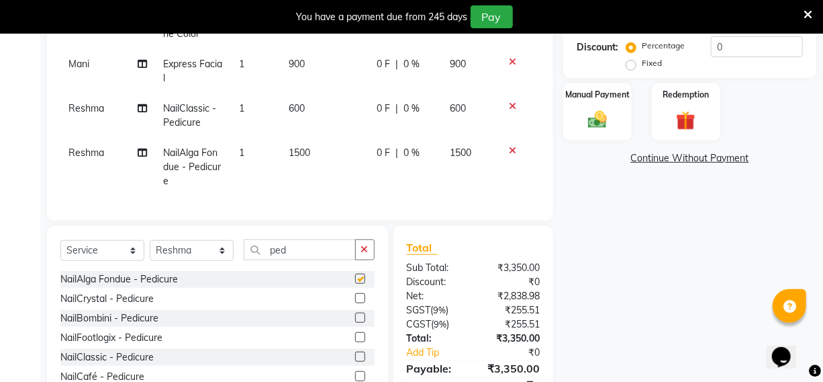
checkbox input "false"
click at [507, 101] on div at bounding box center [518, 105] width 28 height 9
click at [509, 101] on icon at bounding box center [512, 105] width 7 height 9
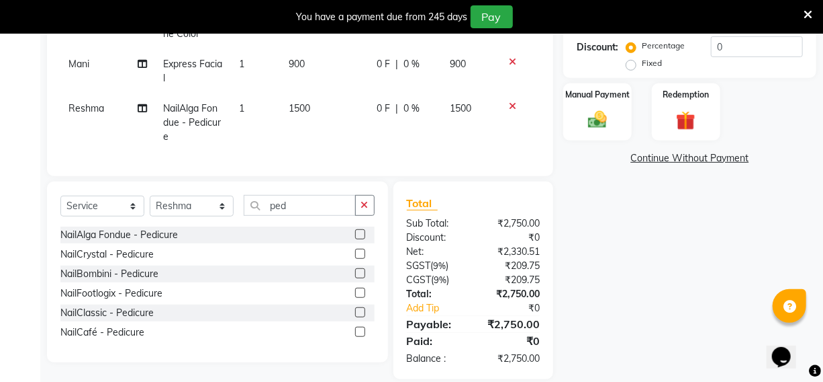
click at [283, 108] on td "1500" at bounding box center [325, 122] width 88 height 58
select select "88070"
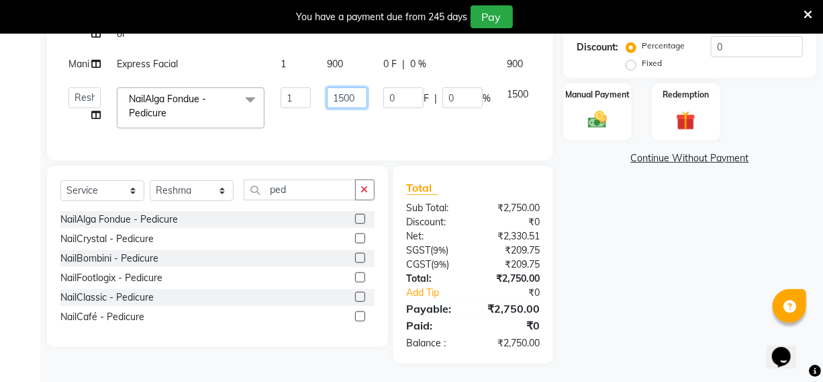
click at [357, 97] on input "1500" at bounding box center [347, 97] width 40 height 21
type input "1"
type input "969"
click at [340, 134] on td "969" at bounding box center [347, 107] width 56 height 57
select select "88070"
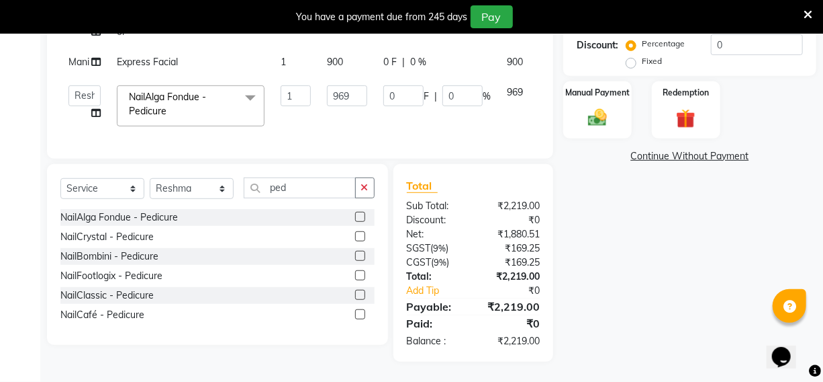
scroll to position [308, 0]
click at [351, 107] on td "969" at bounding box center [347, 105] width 56 height 57
click at [359, 87] on input "969" at bounding box center [347, 95] width 40 height 21
type input "9"
type input "1000"
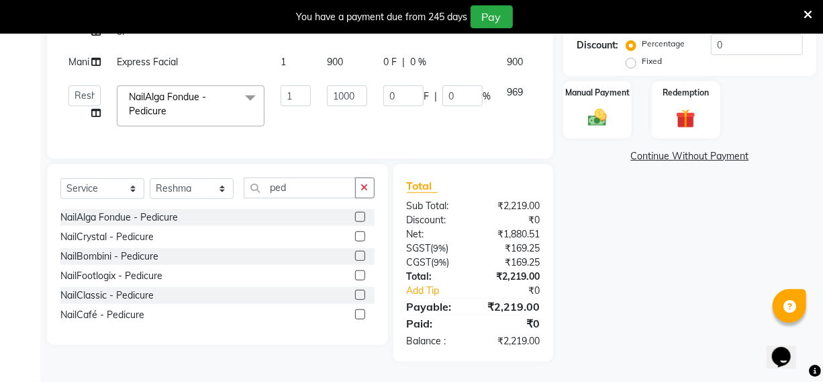
click at [340, 114] on td "1000" at bounding box center [347, 105] width 56 height 57
select select "88070"
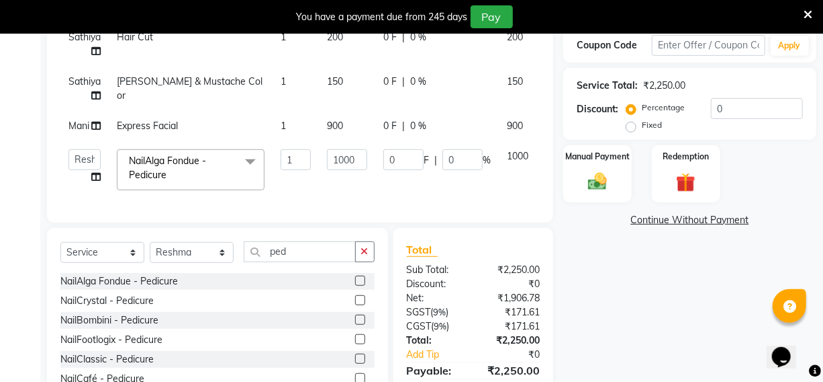
scroll to position [247, 0]
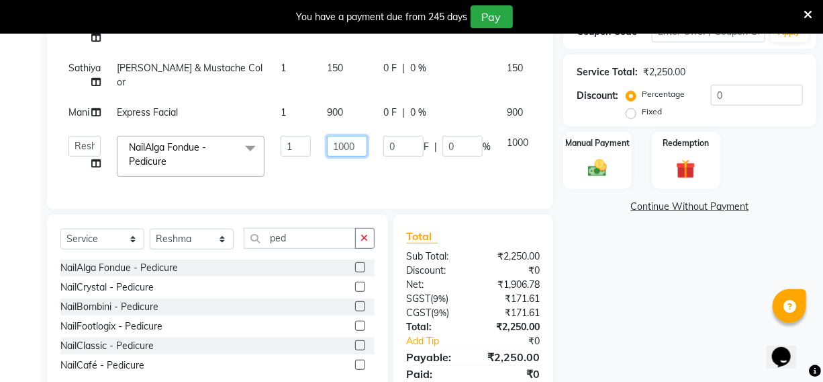
click at [362, 148] on input "1000" at bounding box center [347, 146] width 40 height 21
type input "1"
type input "1220"
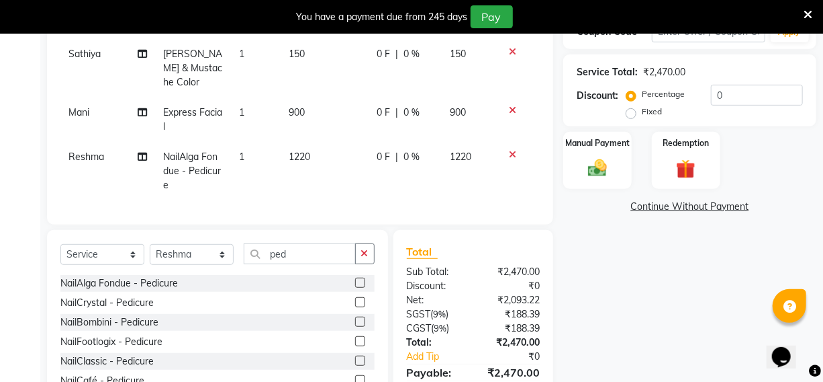
click at [320, 169] on td "1220" at bounding box center [325, 171] width 88 height 58
select select "88070"
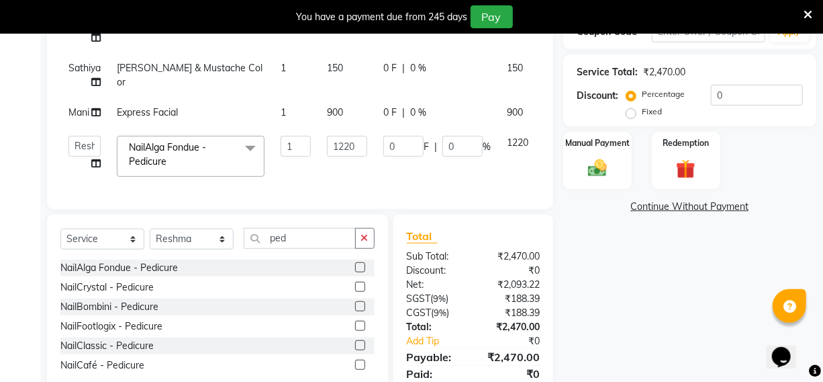
click at [510, 177] on td "1220" at bounding box center [518, 156] width 39 height 57
click at [577, 164] on div "Manual Payment" at bounding box center [597, 160] width 71 height 60
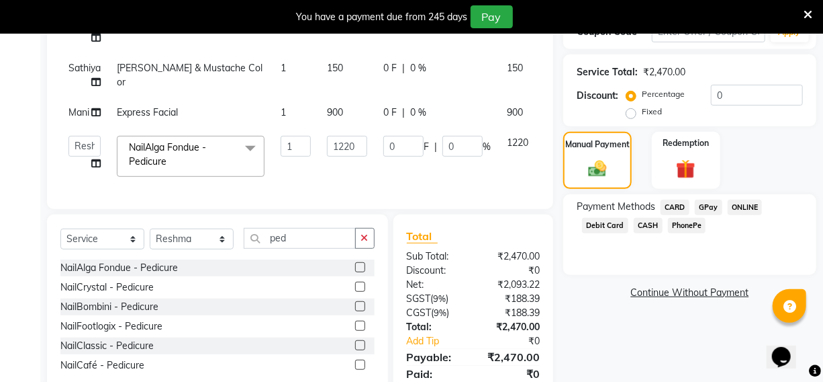
click at [673, 205] on span "CARD" at bounding box center [675, 206] width 29 height 15
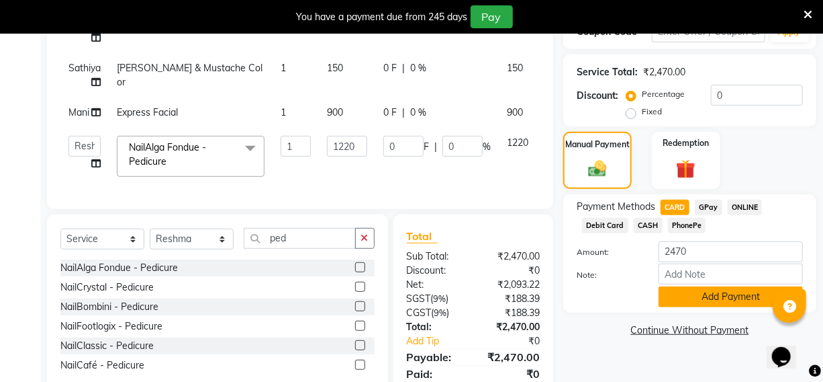
click at [681, 289] on button "Add Payment" at bounding box center [731, 296] width 144 height 21
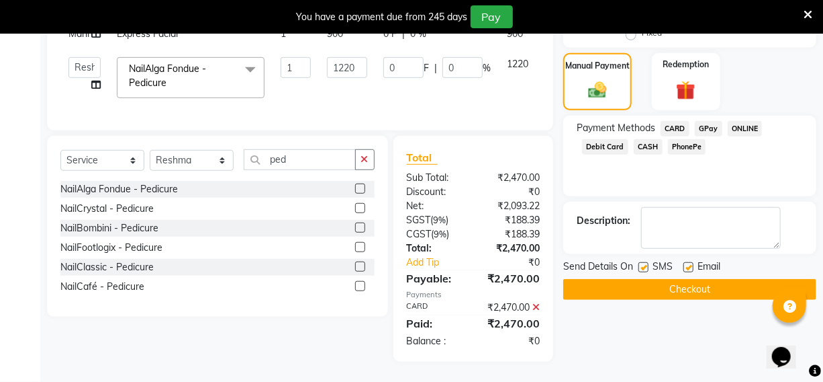
scroll to position [336, 0]
click at [647, 262] on label at bounding box center [644, 267] width 10 height 10
click at [647, 263] on input "checkbox" at bounding box center [643, 267] width 9 height 9
checkbox input "false"
click at [690, 262] on label at bounding box center [689, 267] width 10 height 10
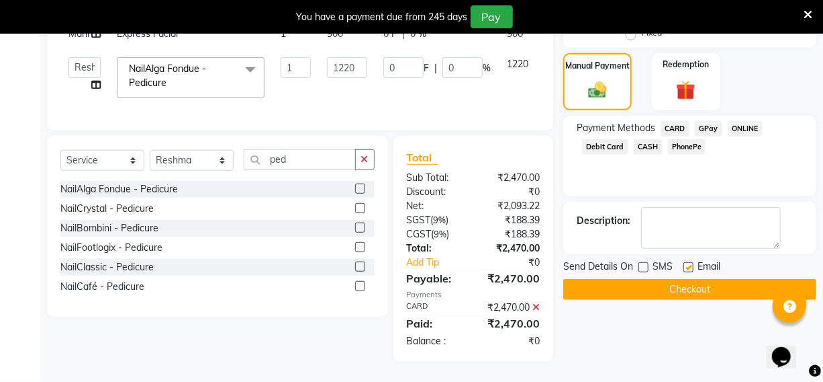
click at [690, 263] on input "checkbox" at bounding box center [688, 267] width 9 height 9
checkbox input "false"
click at [676, 279] on button "Checkout" at bounding box center [690, 289] width 253 height 21
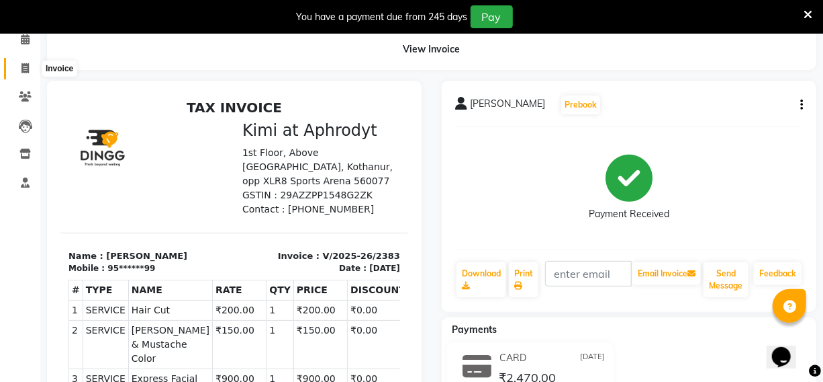
click at [26, 67] on icon at bounding box center [24, 68] width 7 height 10
drag, startPoint x: 26, startPoint y: 67, endPoint x: 46, endPoint y: 75, distance: 22.3
click at [26, 67] on span at bounding box center [25, 68] width 24 height 15
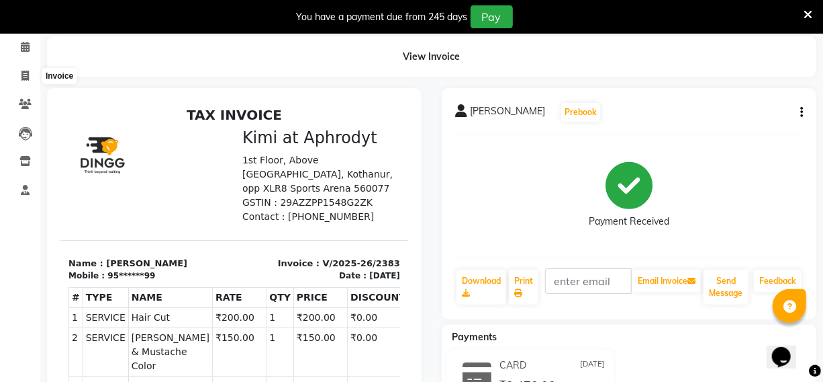
select select "service"
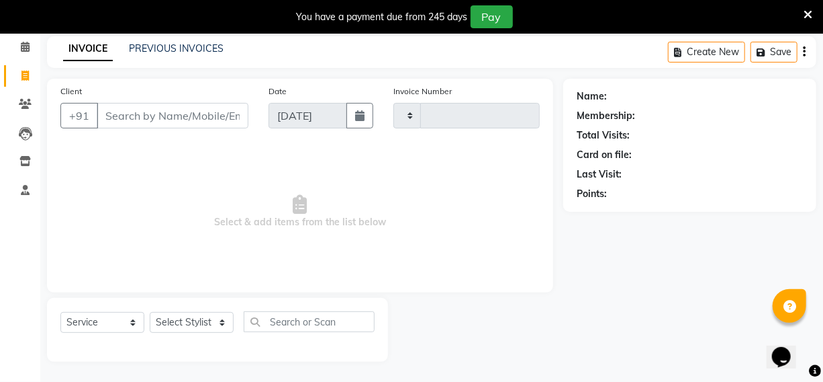
type input "2384"
select select "7401"
click at [117, 115] on input "Client" at bounding box center [173, 116] width 152 height 26
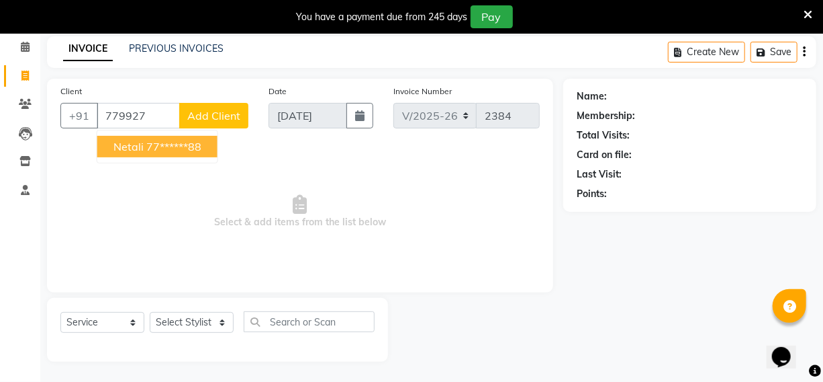
click at [189, 148] on ngb-highlight "77******88" at bounding box center [173, 146] width 55 height 13
type input "77******88"
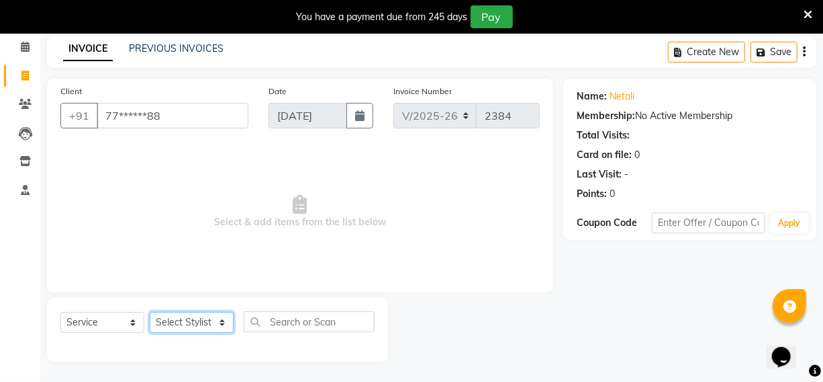
click at [188, 322] on select "Select Stylist [PERSON_NAME] Hriatpuii [PERSON_NAME] Kimi manager id [PERSON_NA…" at bounding box center [192, 322] width 84 height 21
select select "85520"
click at [150, 312] on select "Select Stylist [PERSON_NAME] Hriatpuii [PERSON_NAME] Kimi manager id [PERSON_NA…" at bounding box center [192, 322] width 84 height 21
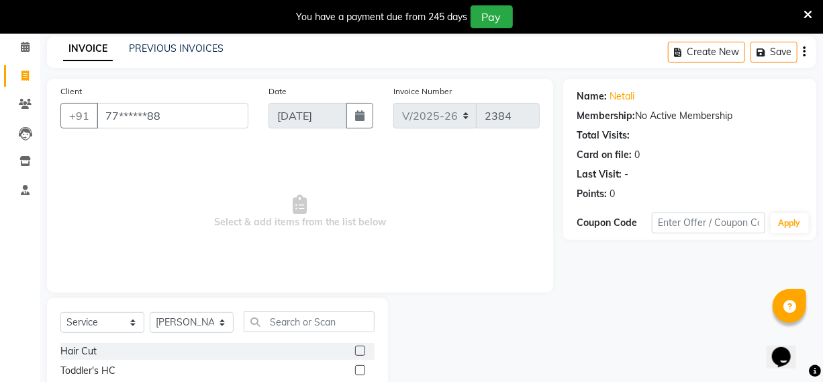
click at [355, 345] on label at bounding box center [360, 350] width 10 height 10
click at [355, 347] on input "checkbox" at bounding box center [359, 351] width 9 height 9
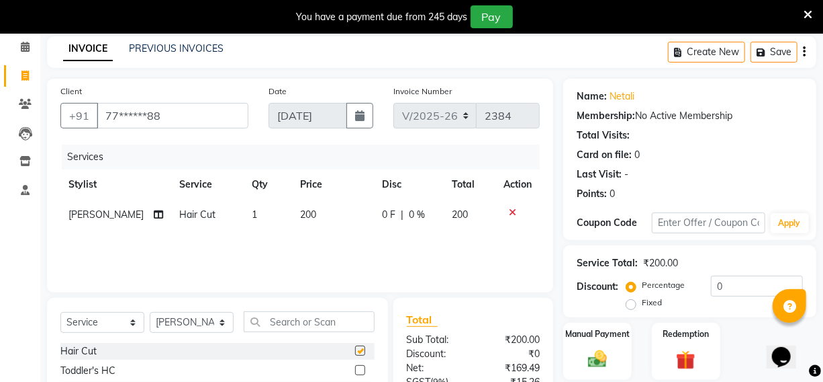
checkbox input "false"
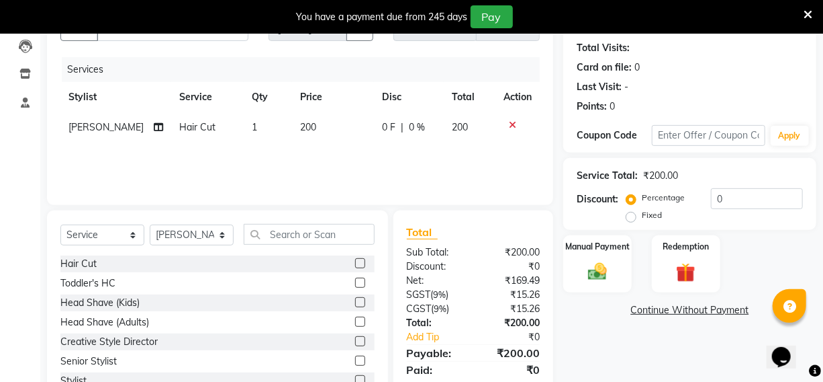
scroll to position [178, 0]
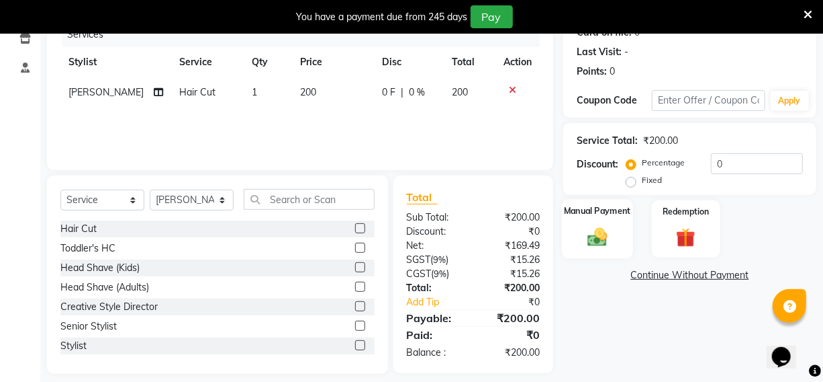
click at [615, 233] on div "Manual Payment" at bounding box center [597, 229] width 71 height 60
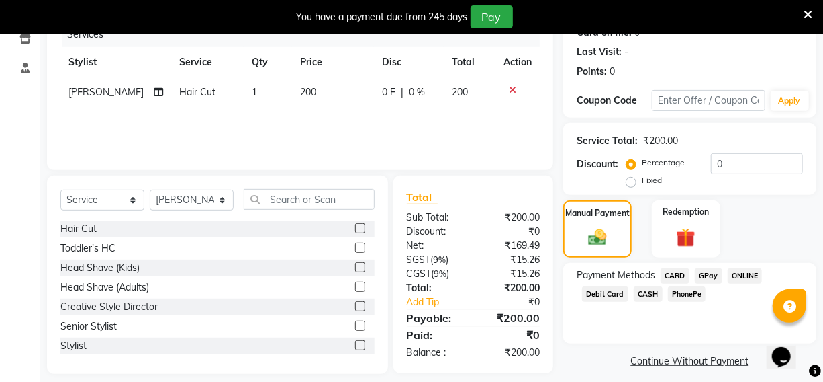
click at [668, 275] on span "CARD" at bounding box center [675, 275] width 29 height 15
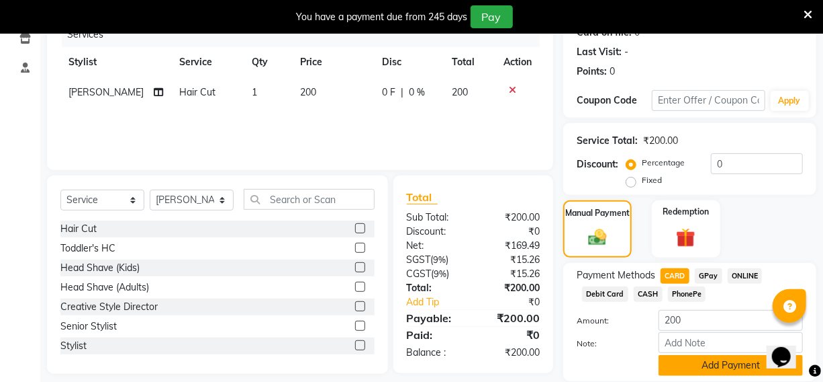
click at [704, 362] on button "Add Payment" at bounding box center [731, 365] width 144 height 21
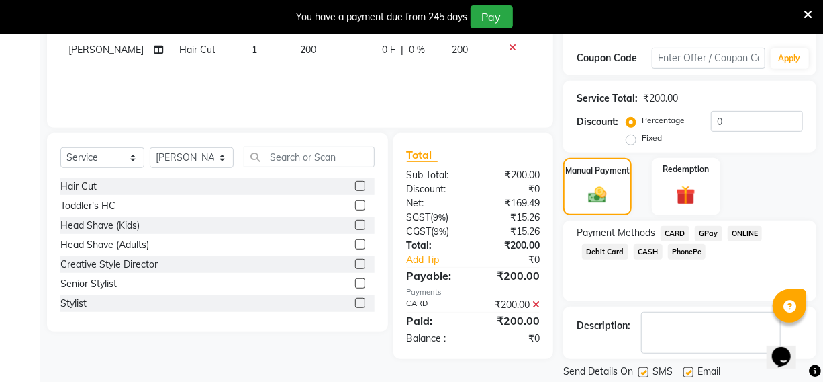
scroll to position [262, 0]
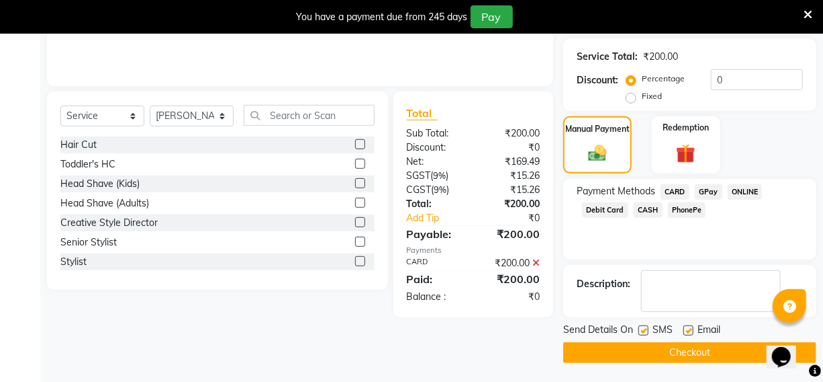
drag, startPoint x: 680, startPoint y: 210, endPoint x: 682, endPoint y: 220, distance: 10.2
click at [680, 215] on span "PhonePe" at bounding box center [687, 209] width 38 height 15
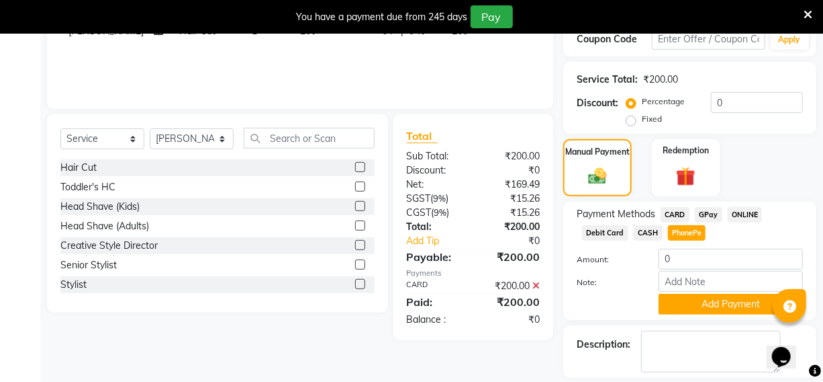
scroll to position [300, 0]
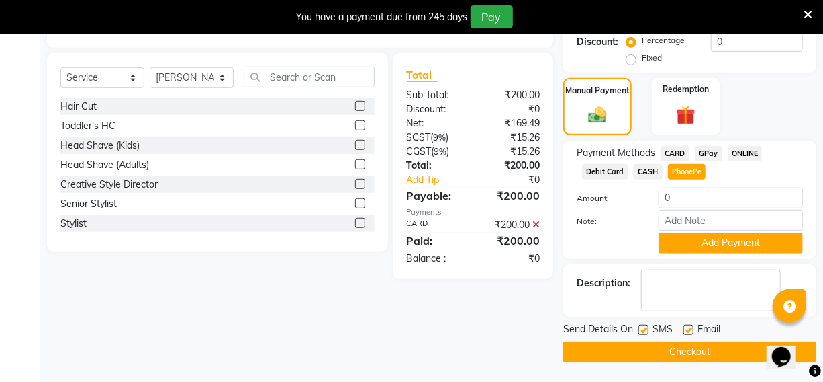
click at [643, 331] on label at bounding box center [644, 329] width 10 height 10
click at [643, 331] on input "checkbox" at bounding box center [643, 330] width 9 height 9
checkbox input "false"
click at [684, 324] on label at bounding box center [689, 329] width 10 height 10
click at [684, 326] on input "checkbox" at bounding box center [688, 330] width 9 height 9
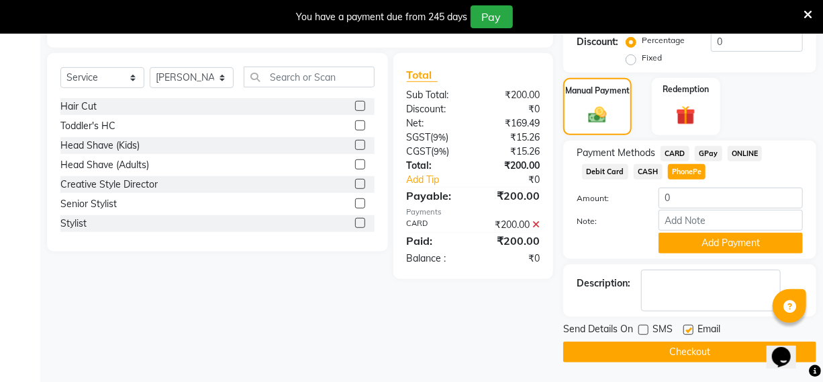
checkbox input "false"
click at [691, 357] on button "Checkout" at bounding box center [690, 351] width 253 height 21
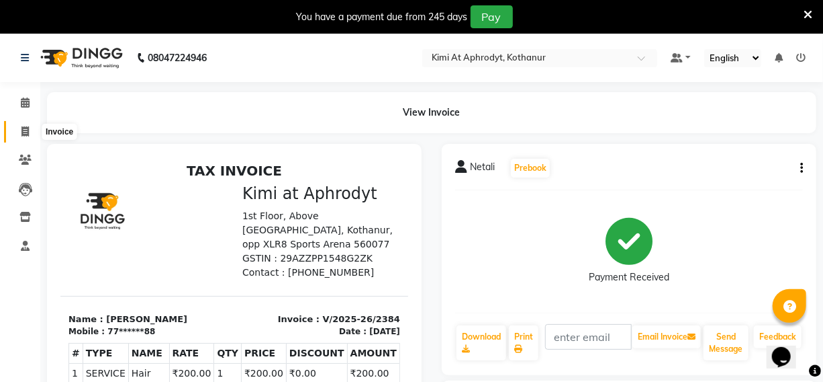
click at [24, 128] on icon at bounding box center [24, 131] width 7 height 10
select select "service"
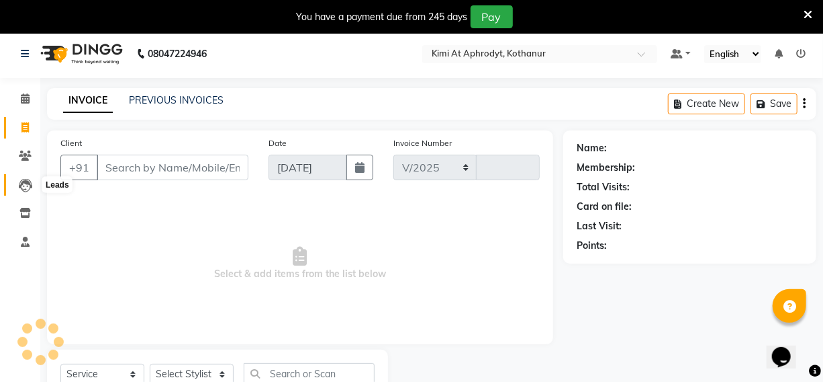
select select "7401"
type input "2385"
